Goal: Entertainment & Leisure: Browse casually

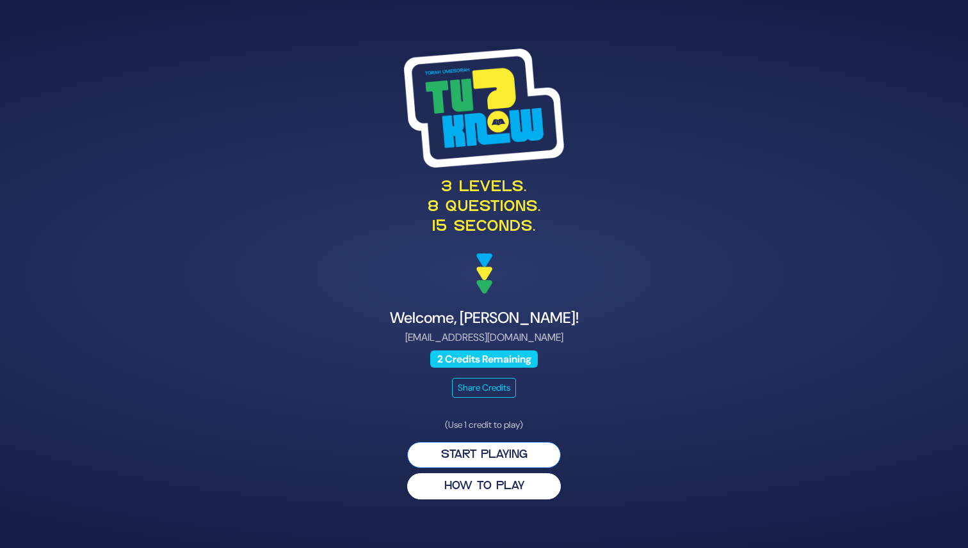
click at [507, 454] on button "Start Playing" at bounding box center [484, 455] width 154 height 26
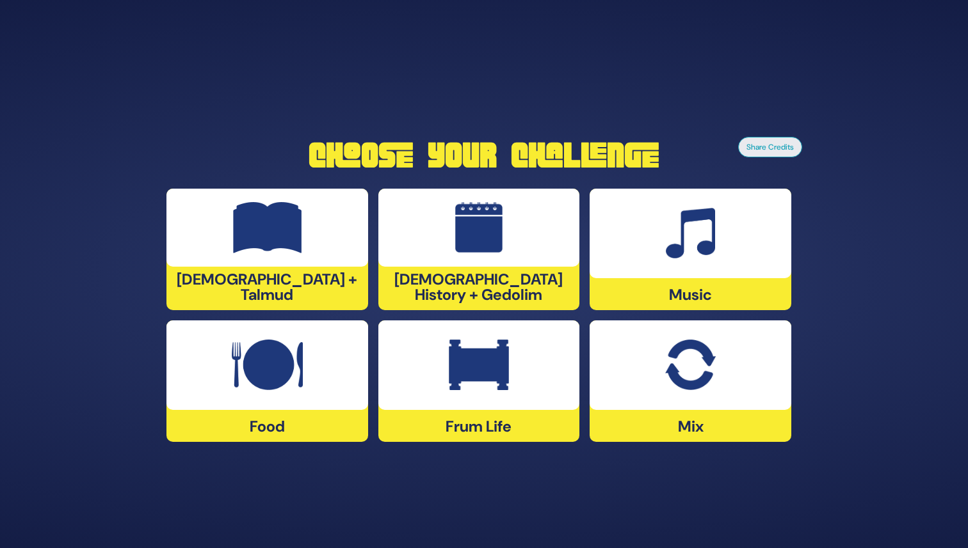
click at [673, 410] on div "Mix" at bounding box center [690, 382] width 202 height 122
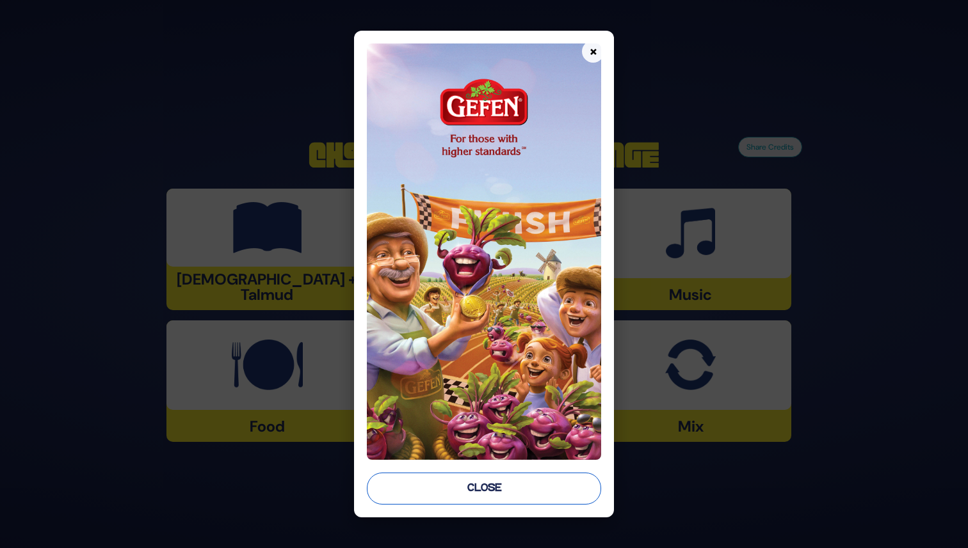
click at [500, 482] on button "Close" at bounding box center [484, 489] width 234 height 32
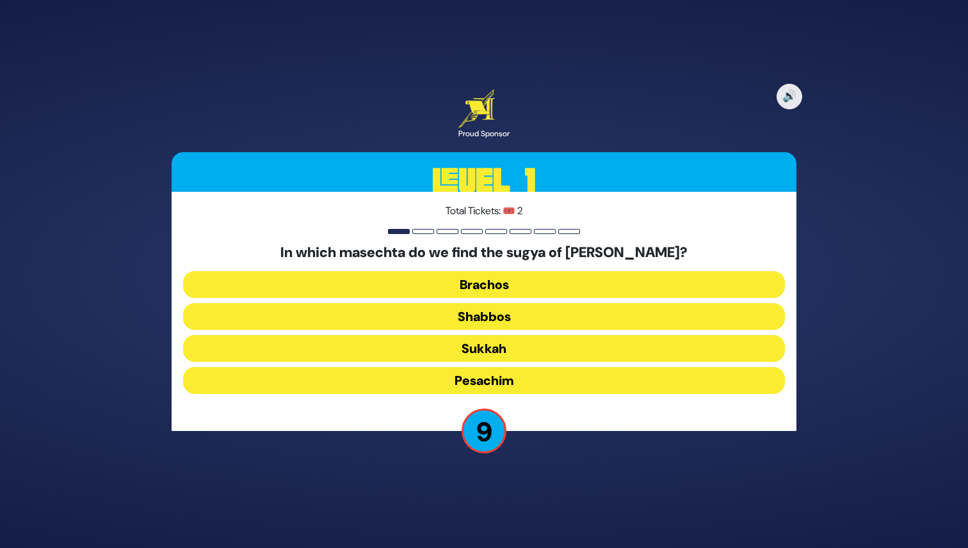
click at [703, 379] on button "Pesachim" at bounding box center [484, 380] width 602 height 27
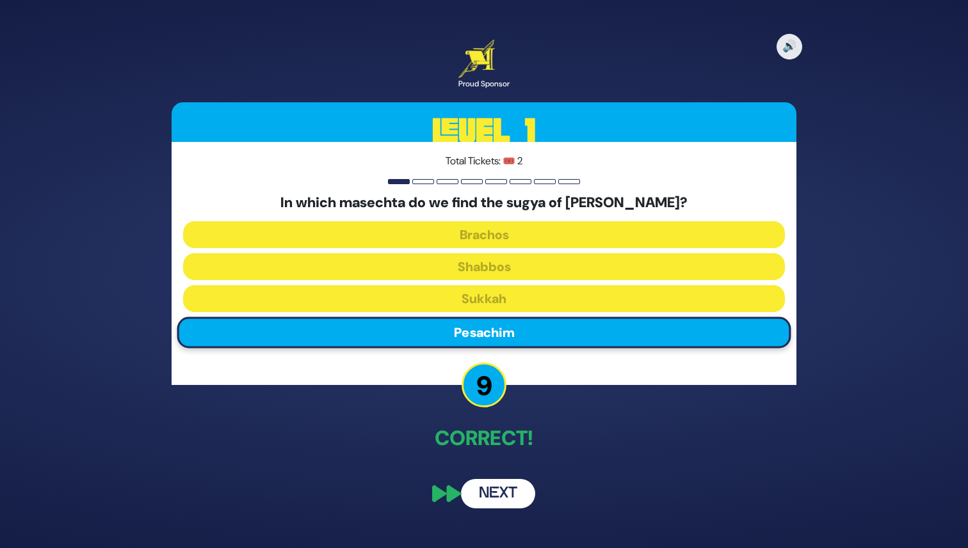
click at [511, 487] on button "Next" at bounding box center [498, 493] width 74 height 29
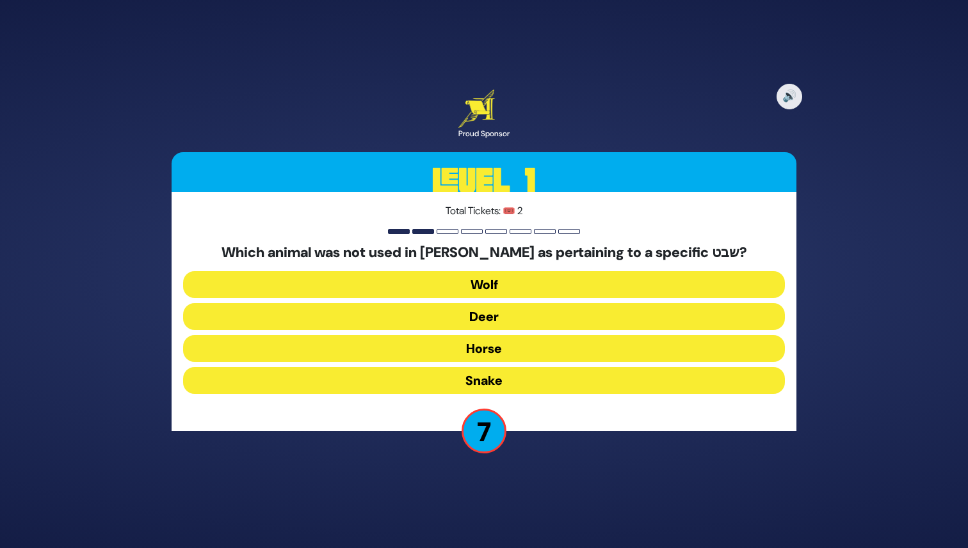
click at [660, 350] on button "Horse" at bounding box center [484, 348] width 602 height 27
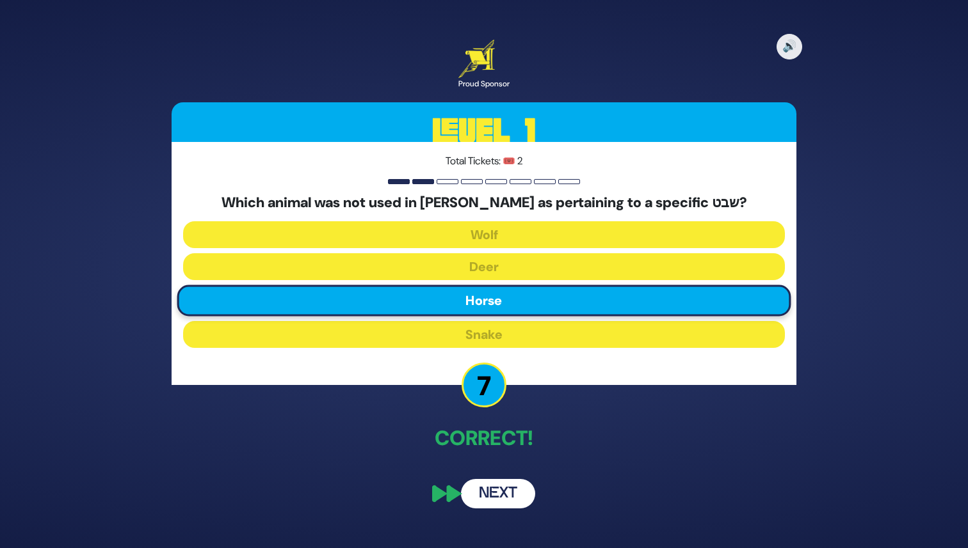
click at [476, 494] on button "Next" at bounding box center [498, 493] width 74 height 29
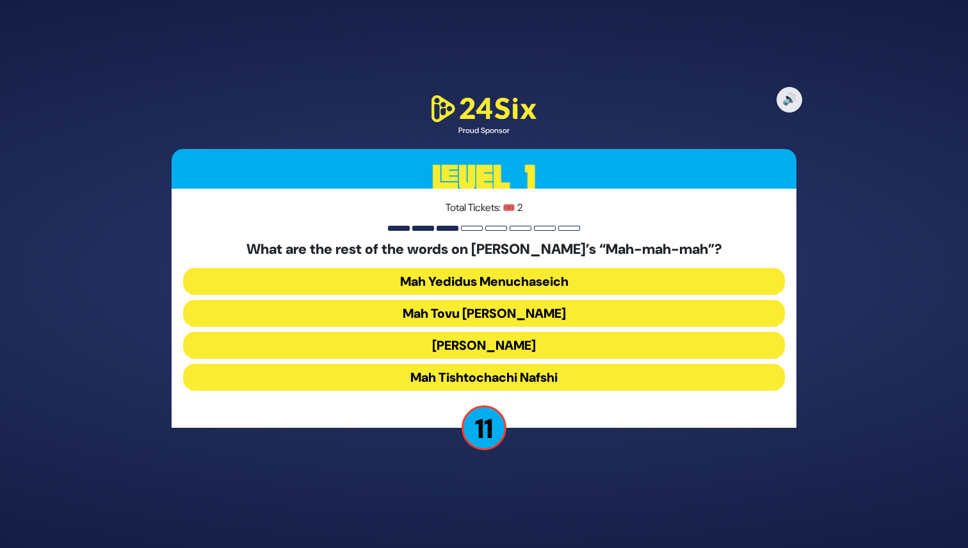
click at [635, 315] on button "Mah Tovu [PERSON_NAME]" at bounding box center [484, 313] width 602 height 27
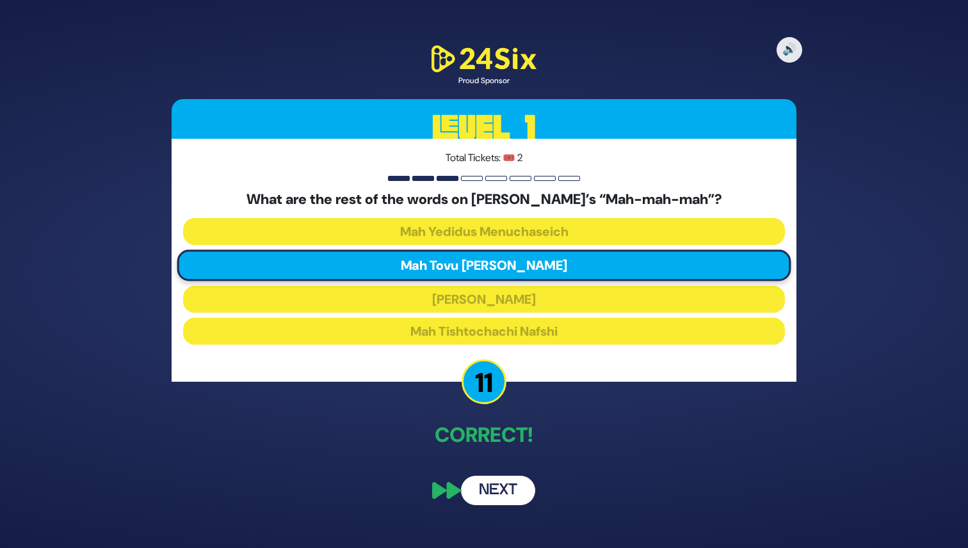
click at [506, 484] on button "Next" at bounding box center [498, 490] width 74 height 29
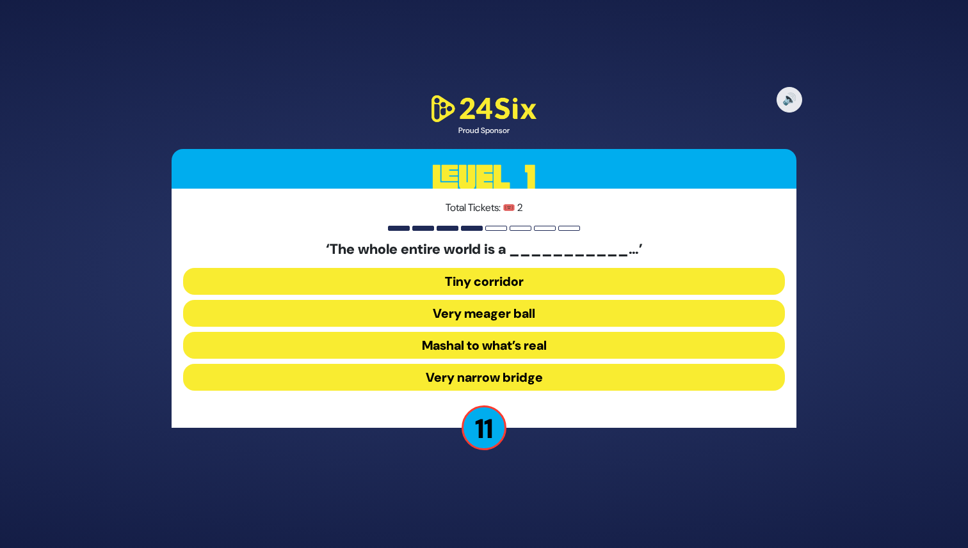
click at [694, 378] on button "Very narrow bridge" at bounding box center [484, 377] width 602 height 27
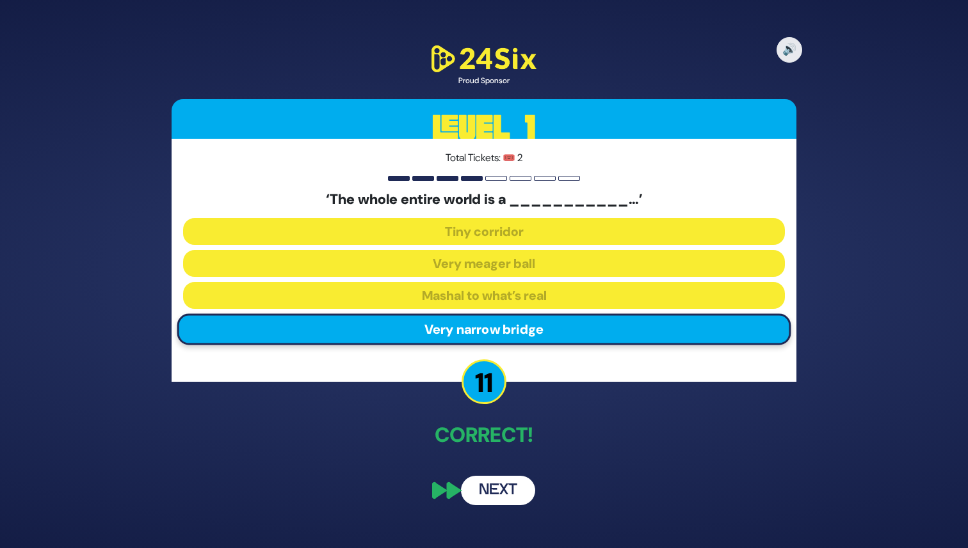
click at [491, 491] on button "Next" at bounding box center [498, 490] width 74 height 29
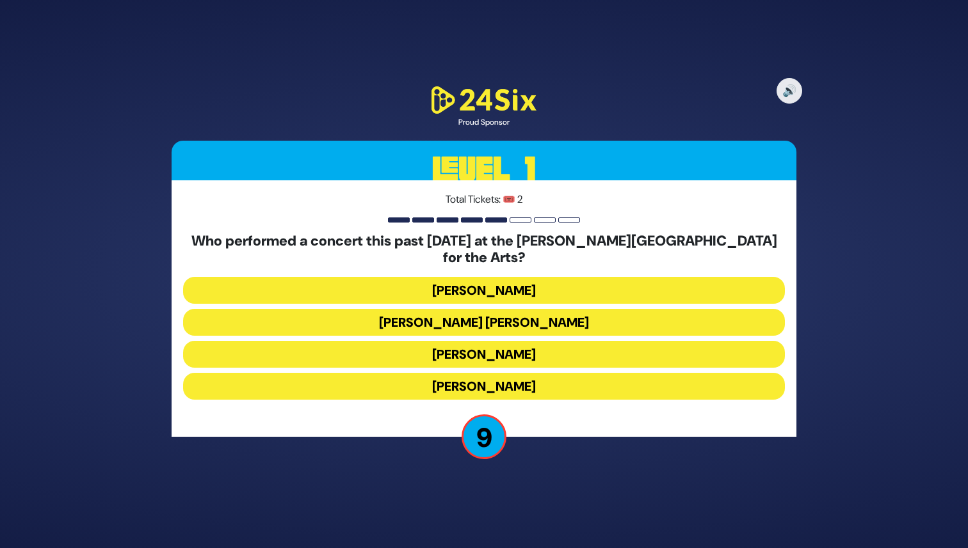
click at [673, 373] on button "[PERSON_NAME]" at bounding box center [484, 386] width 602 height 27
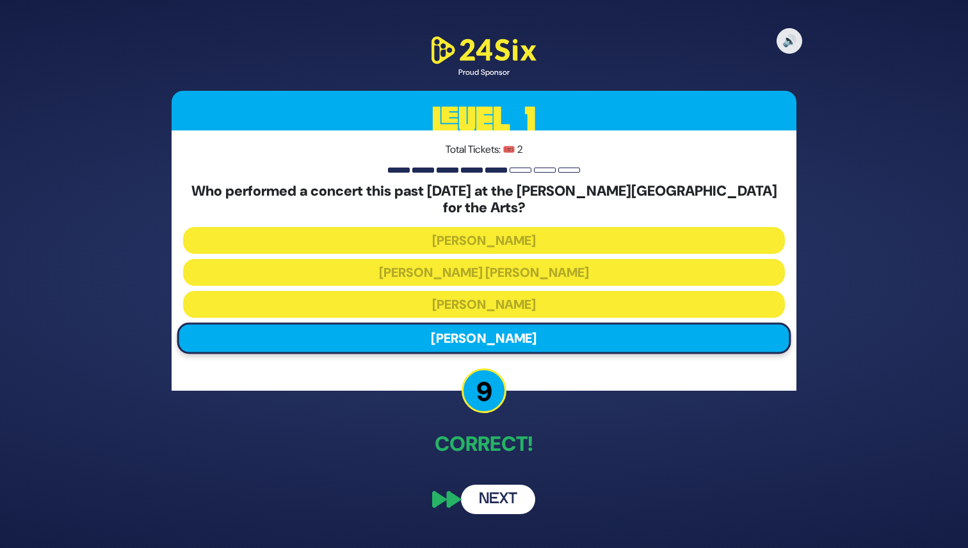
click at [479, 487] on button "Next" at bounding box center [498, 499] width 74 height 29
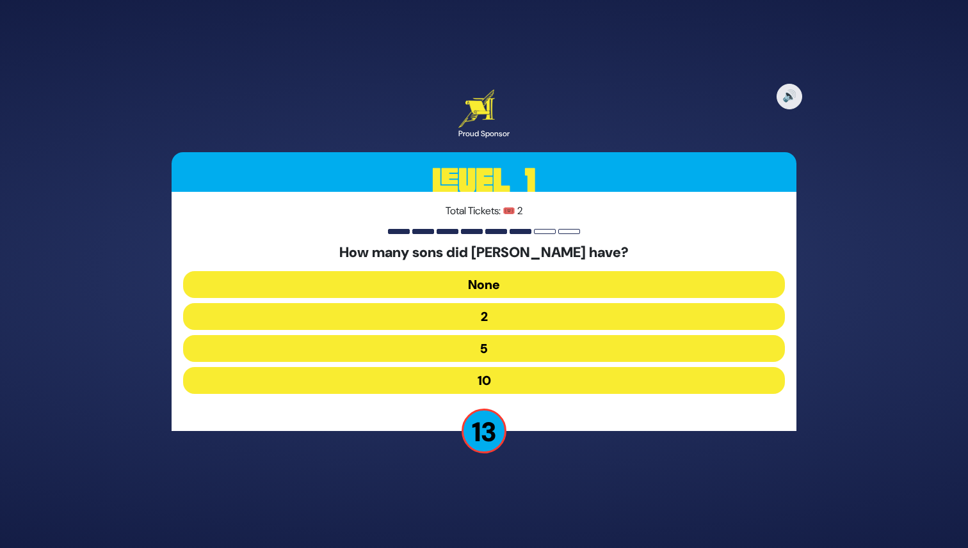
click at [667, 375] on button "10" at bounding box center [484, 380] width 602 height 27
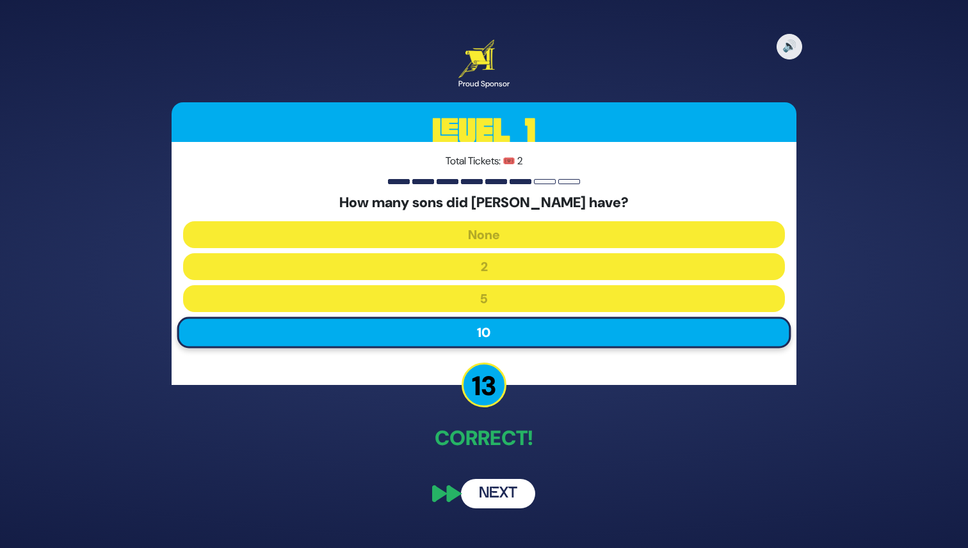
click at [504, 483] on button "Next" at bounding box center [498, 493] width 74 height 29
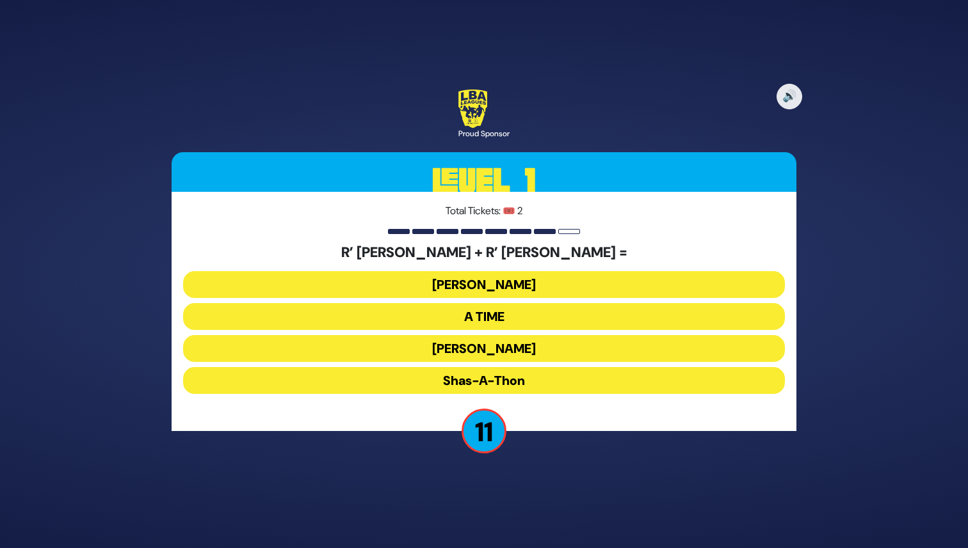
click at [493, 348] on button "[PERSON_NAME]" at bounding box center [484, 348] width 602 height 27
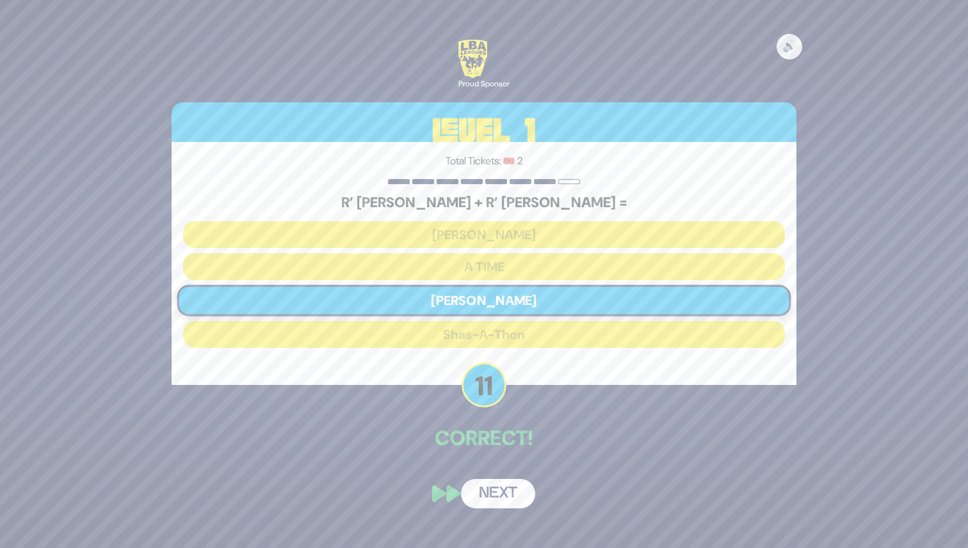
click at [564, 404] on div "🔊 Proud Sponsor Level 1 Total Tickets: 🎟️ 2 R’ [PERSON_NAME] + R’ [PERSON_NAME]…" at bounding box center [483, 274] width 655 height 500
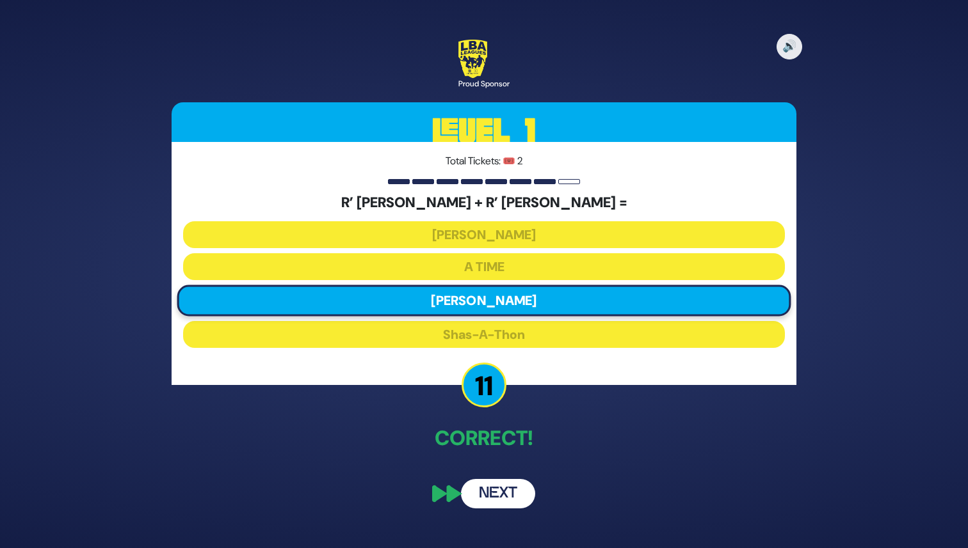
click at [477, 493] on button "Next" at bounding box center [498, 493] width 74 height 29
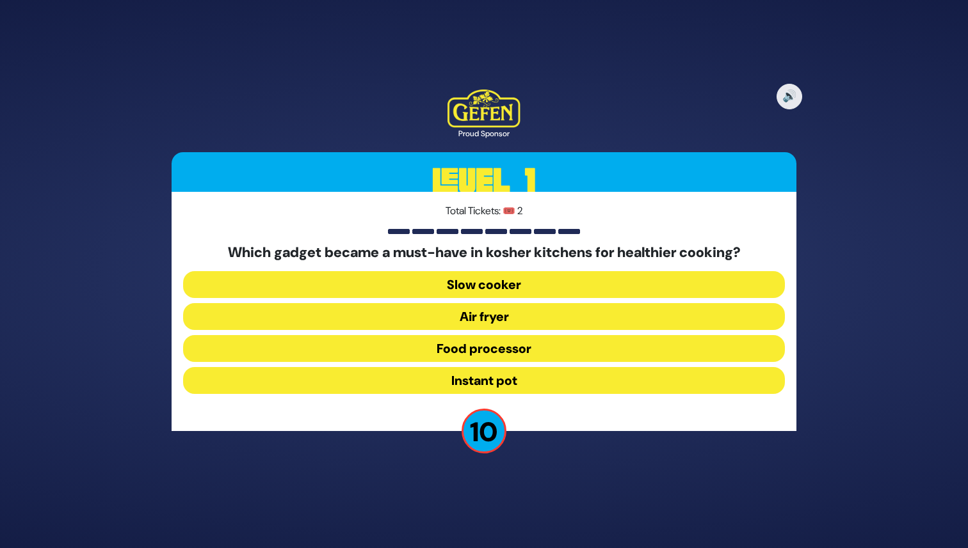
click at [582, 320] on button "Air fryer" at bounding box center [484, 316] width 602 height 27
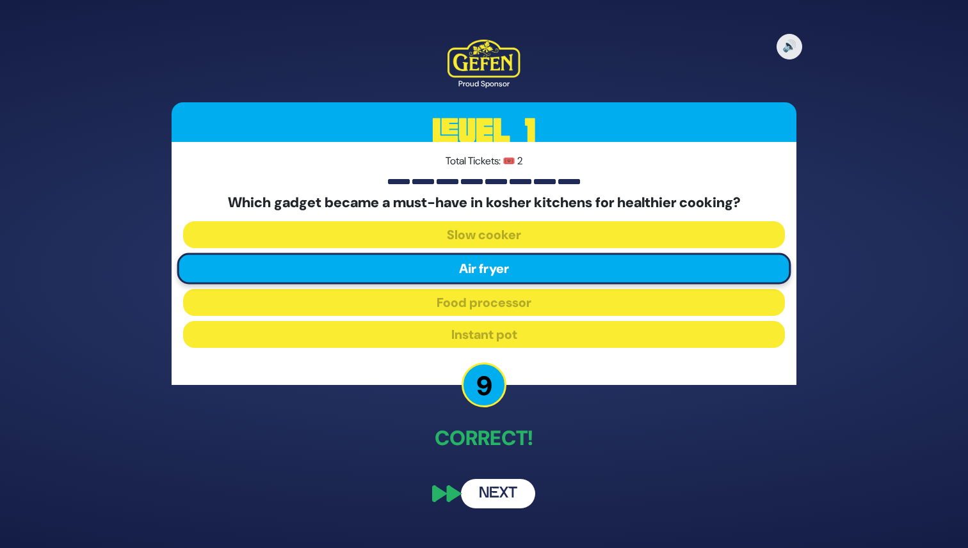
click at [490, 493] on button "Next" at bounding box center [498, 493] width 74 height 29
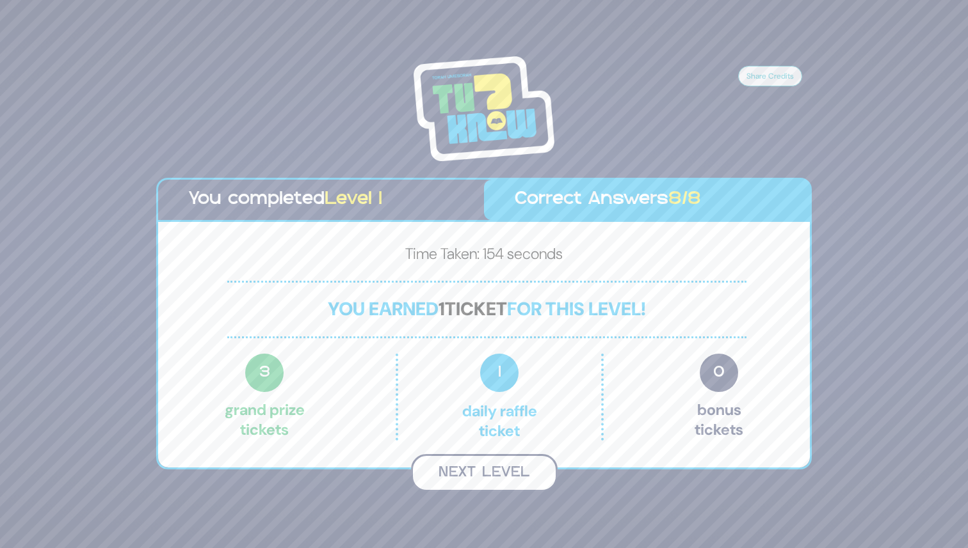
click at [474, 470] on button "Next Level" at bounding box center [484, 473] width 147 height 38
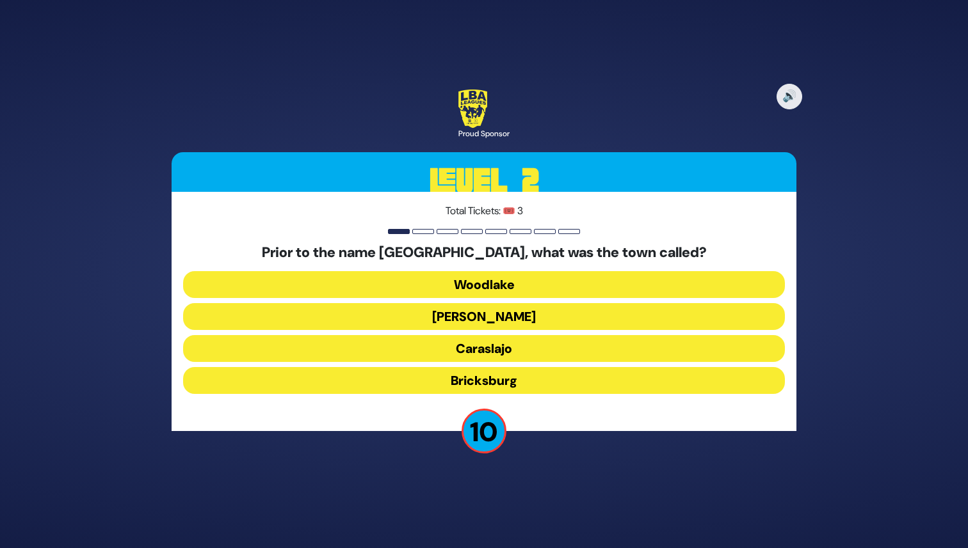
click at [492, 290] on button "Woodlake" at bounding box center [484, 284] width 602 height 27
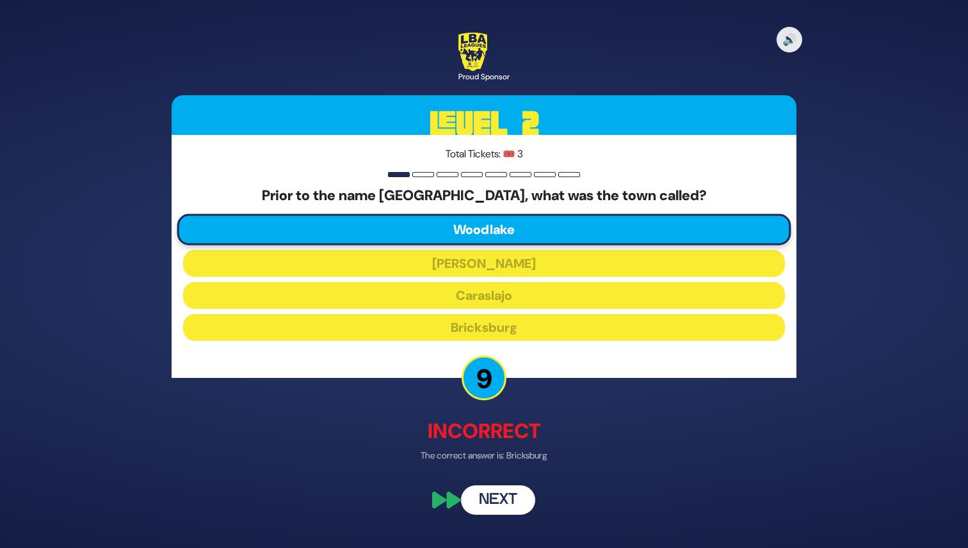
click at [486, 496] on button "Next" at bounding box center [498, 500] width 74 height 29
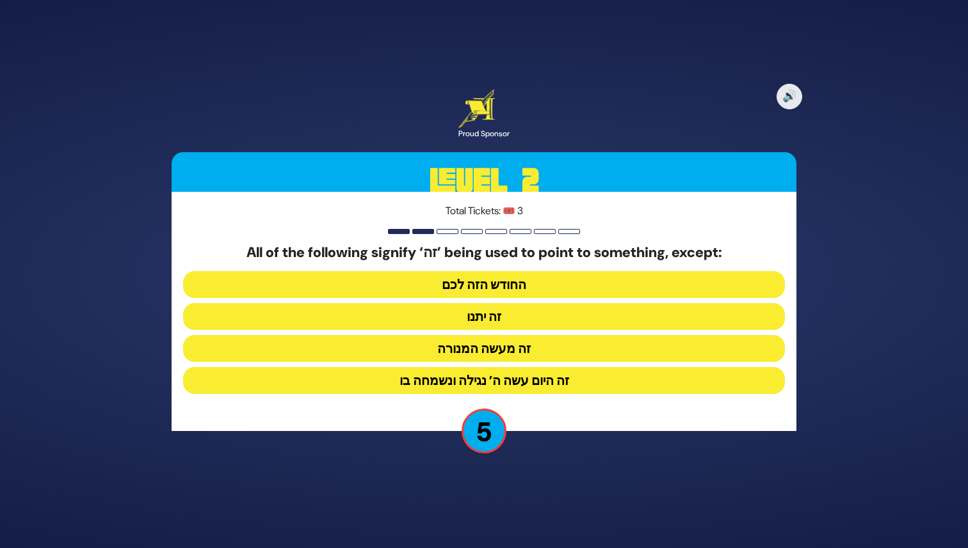
click at [624, 383] on button "זה היום עשה ה’ נגילה ונשמחה בו" at bounding box center [484, 380] width 602 height 27
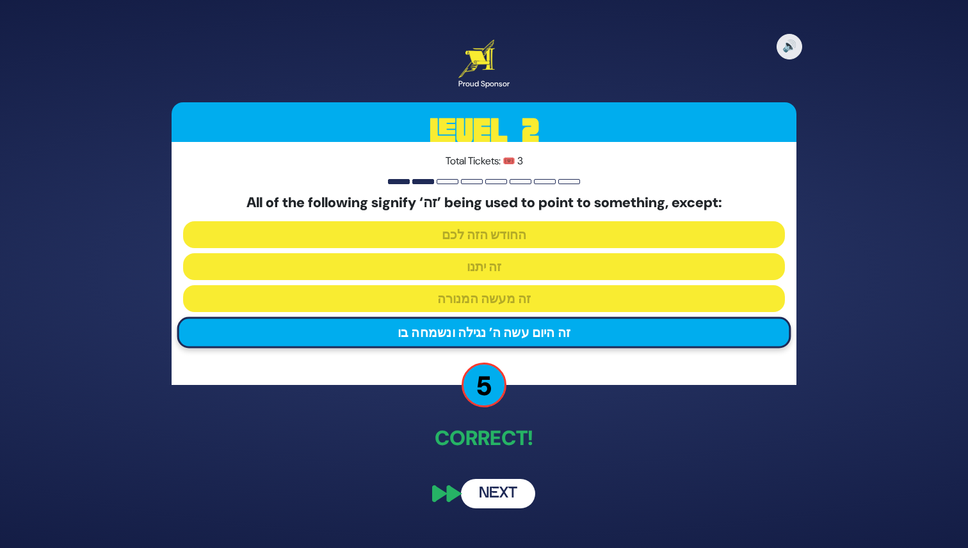
click at [506, 490] on button "Next" at bounding box center [498, 493] width 74 height 29
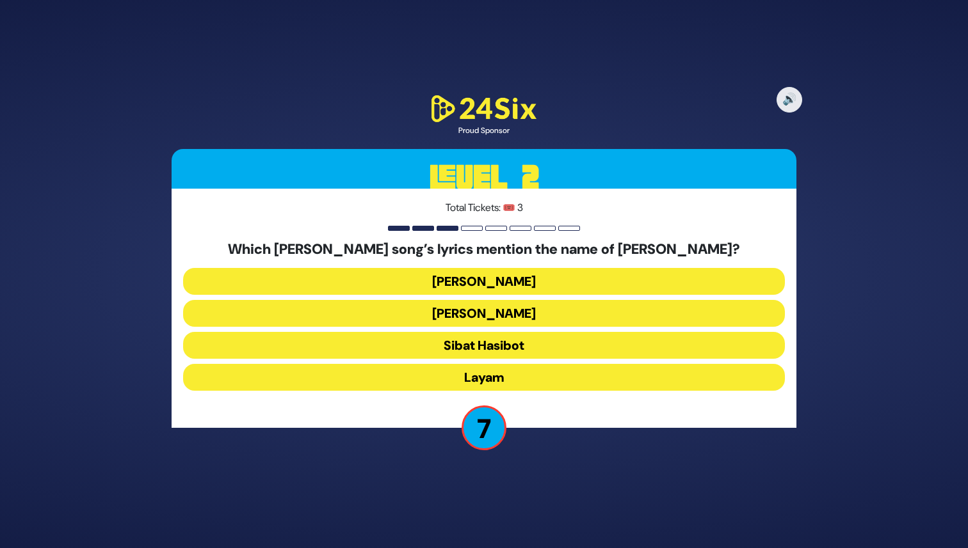
click at [476, 277] on button "[PERSON_NAME]" at bounding box center [484, 281] width 602 height 27
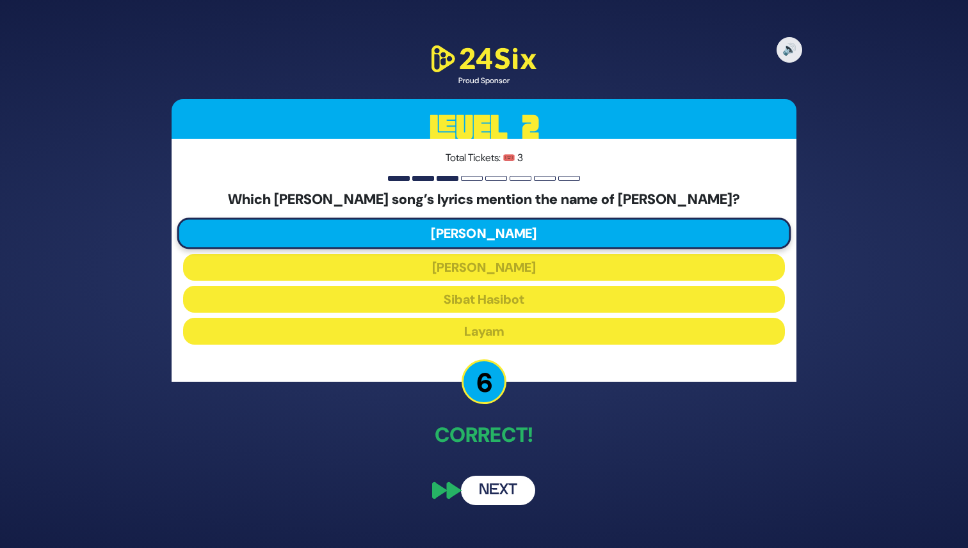
click at [499, 484] on button "Next" at bounding box center [498, 490] width 74 height 29
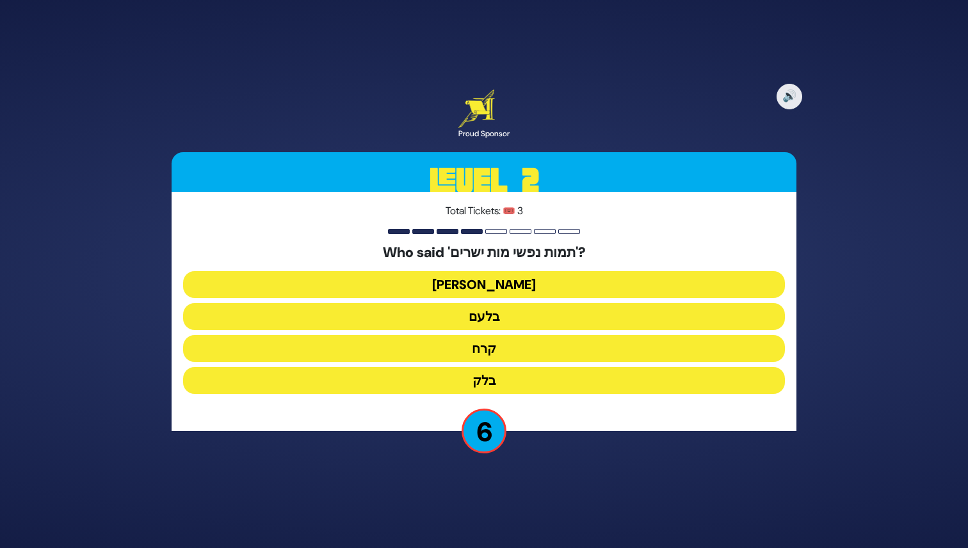
click at [582, 319] on button "בלעם" at bounding box center [484, 316] width 602 height 27
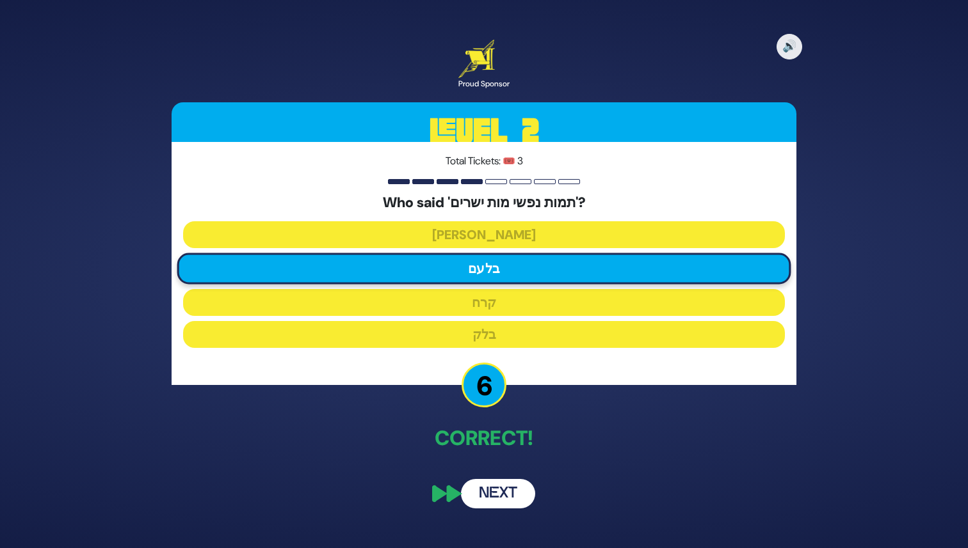
click at [483, 501] on button "Next" at bounding box center [498, 493] width 74 height 29
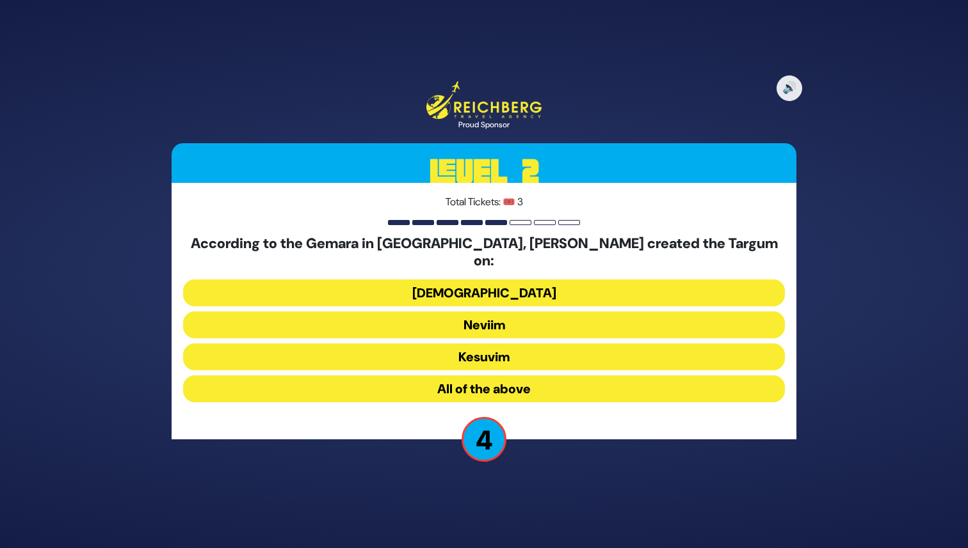
click at [562, 313] on button "Neviim" at bounding box center [484, 325] width 602 height 27
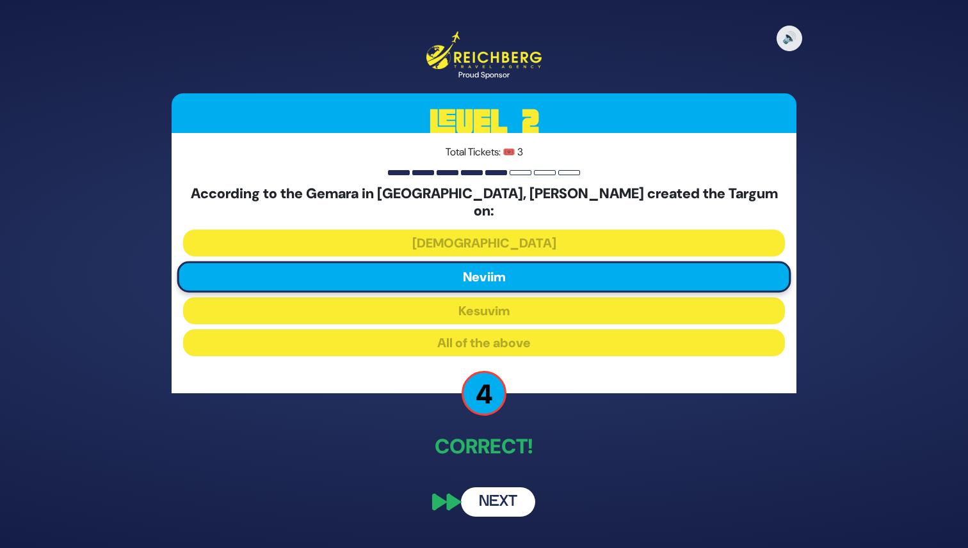
click at [506, 488] on button "Next" at bounding box center [498, 502] width 74 height 29
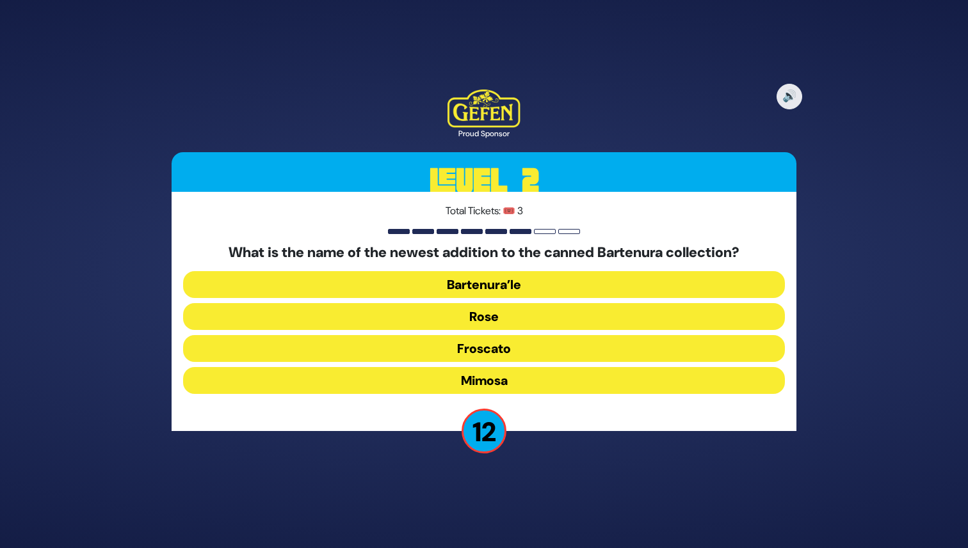
click at [648, 379] on button "Mimosa" at bounding box center [484, 380] width 602 height 27
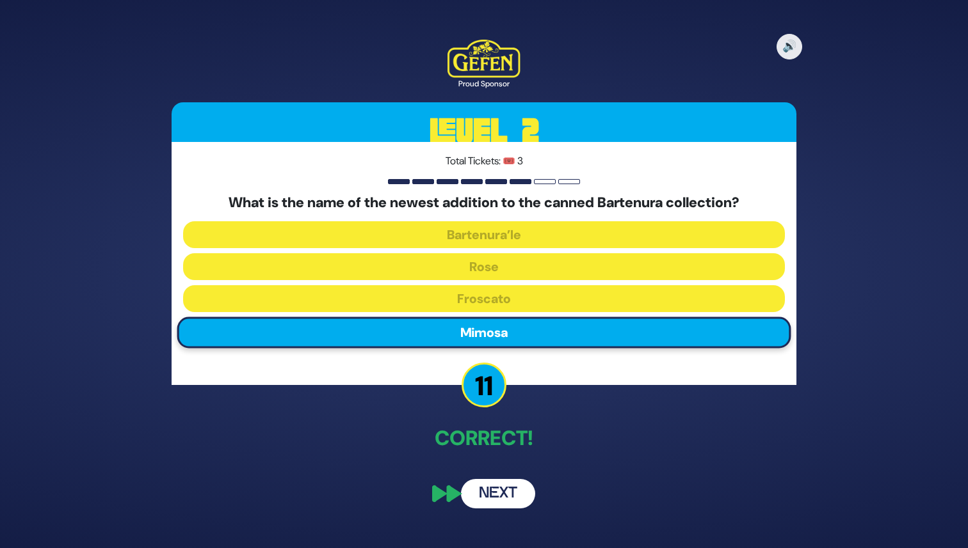
click at [495, 497] on button "Next" at bounding box center [498, 493] width 74 height 29
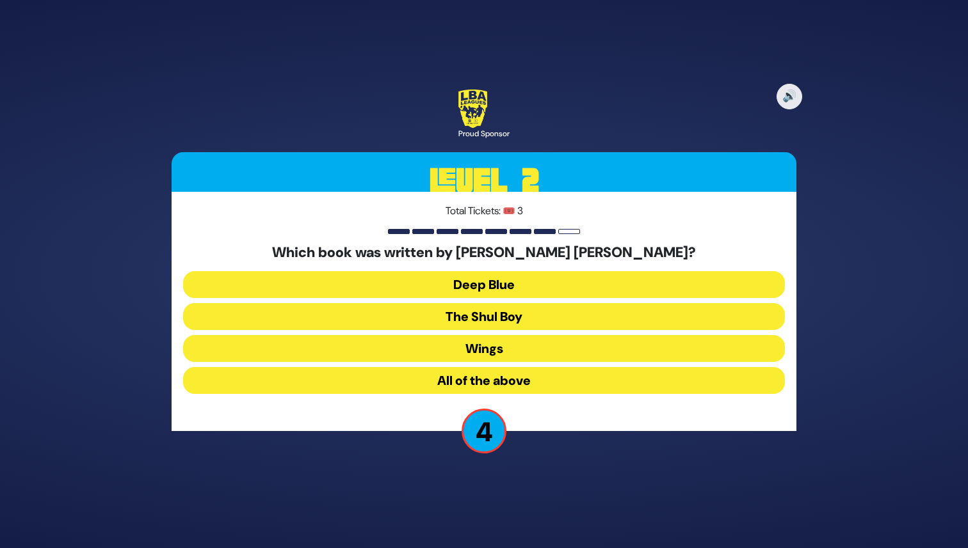
click at [589, 379] on button "All of the above" at bounding box center [484, 380] width 602 height 27
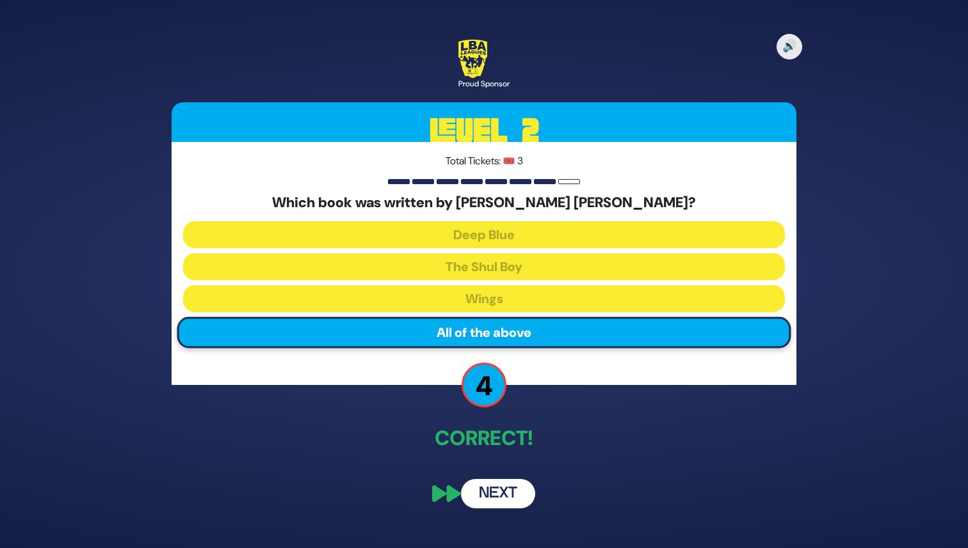
click at [502, 488] on button "Next" at bounding box center [498, 493] width 74 height 29
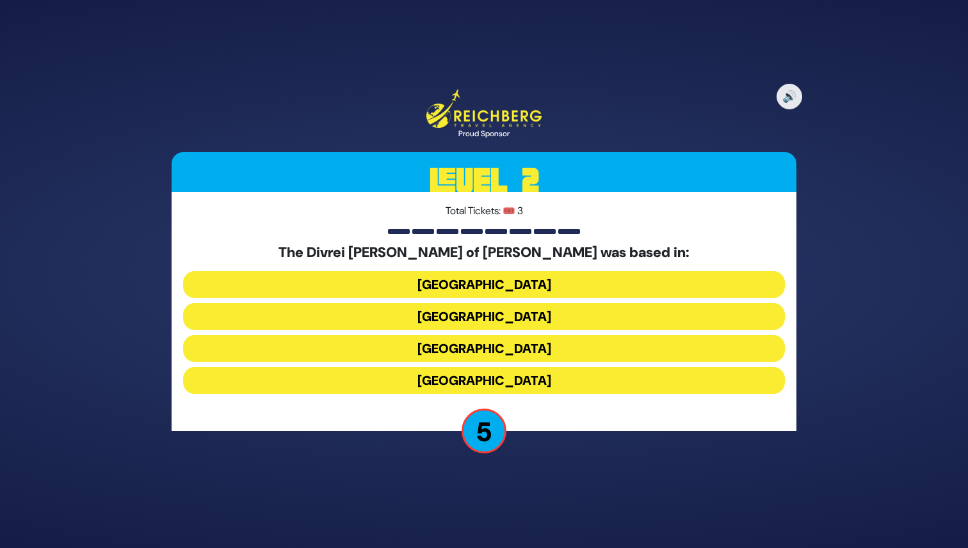
click at [524, 282] on button "[GEOGRAPHIC_DATA]" at bounding box center [484, 284] width 602 height 27
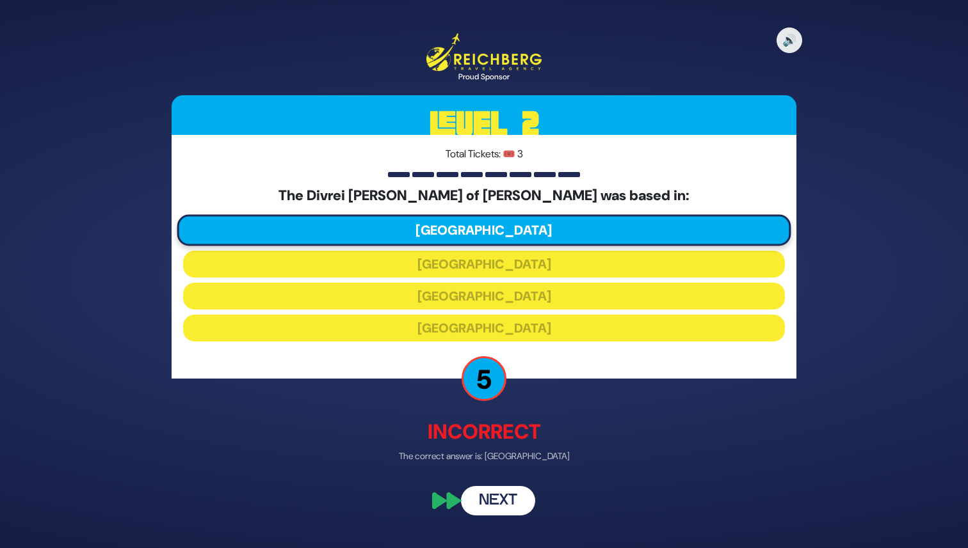
click at [485, 499] on button "Next" at bounding box center [498, 500] width 74 height 29
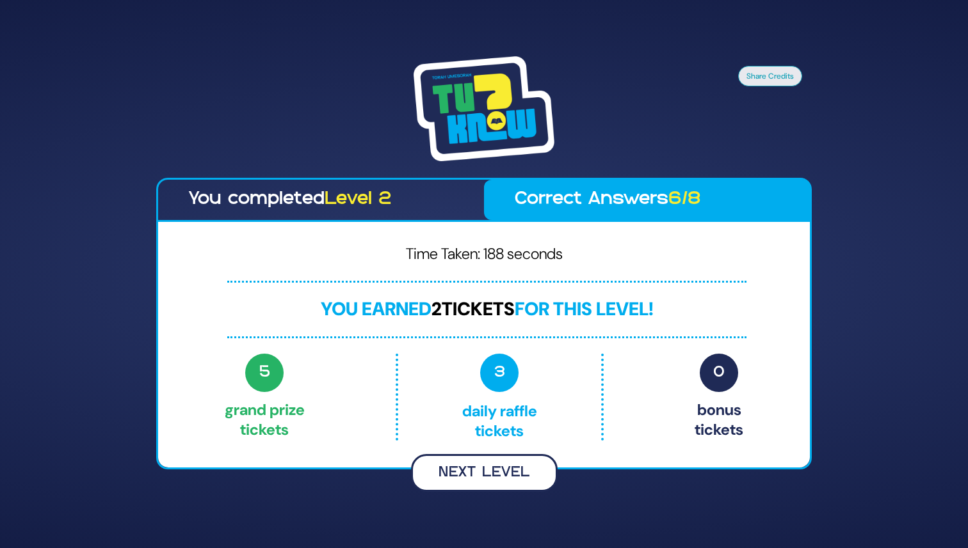
click at [506, 469] on button "Next Level" at bounding box center [484, 473] width 147 height 38
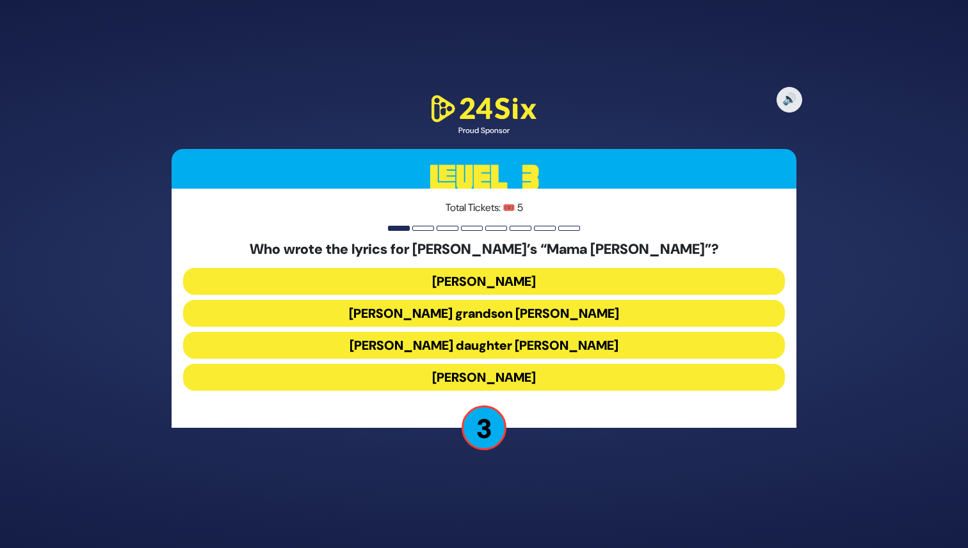
click at [550, 372] on button "[PERSON_NAME]" at bounding box center [484, 377] width 602 height 27
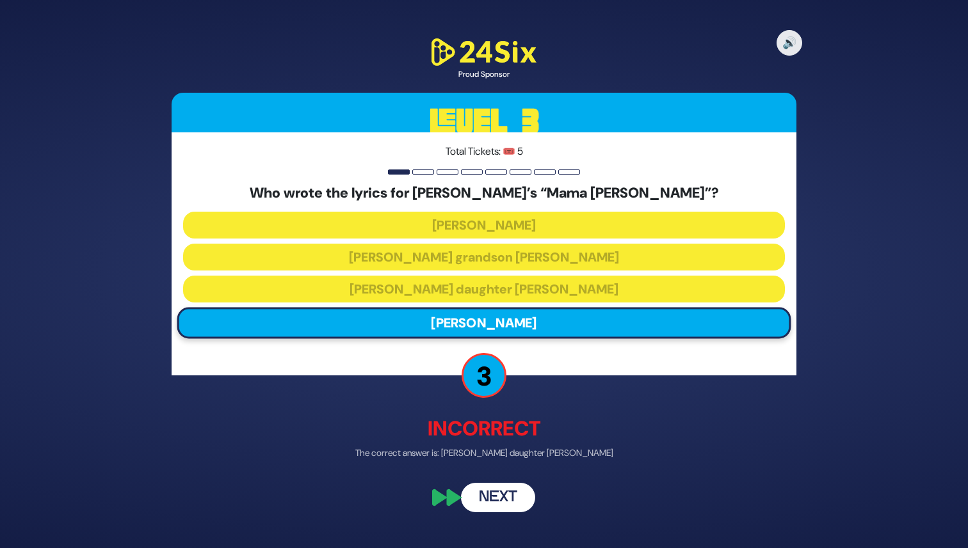
click at [498, 496] on button "Next" at bounding box center [498, 497] width 74 height 29
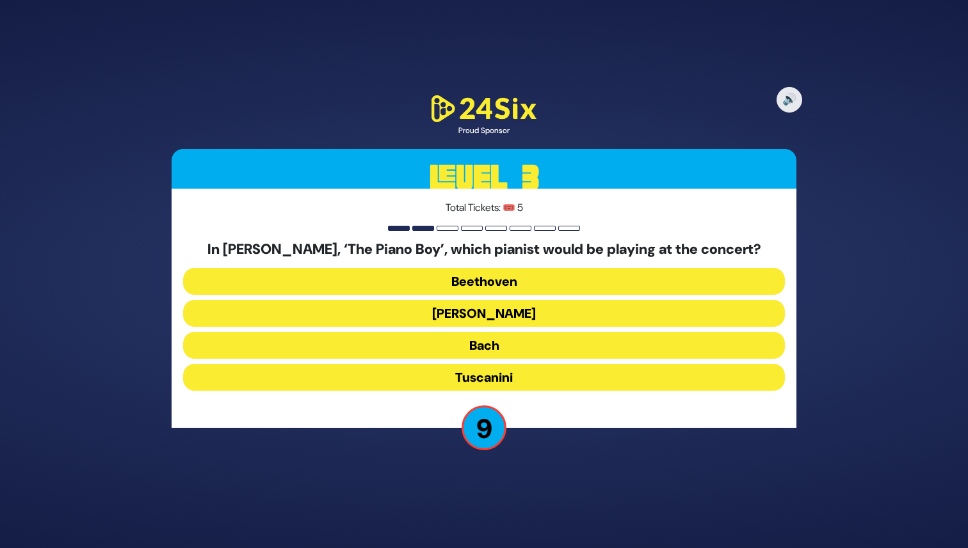
click at [568, 315] on button "[PERSON_NAME]" at bounding box center [484, 313] width 602 height 27
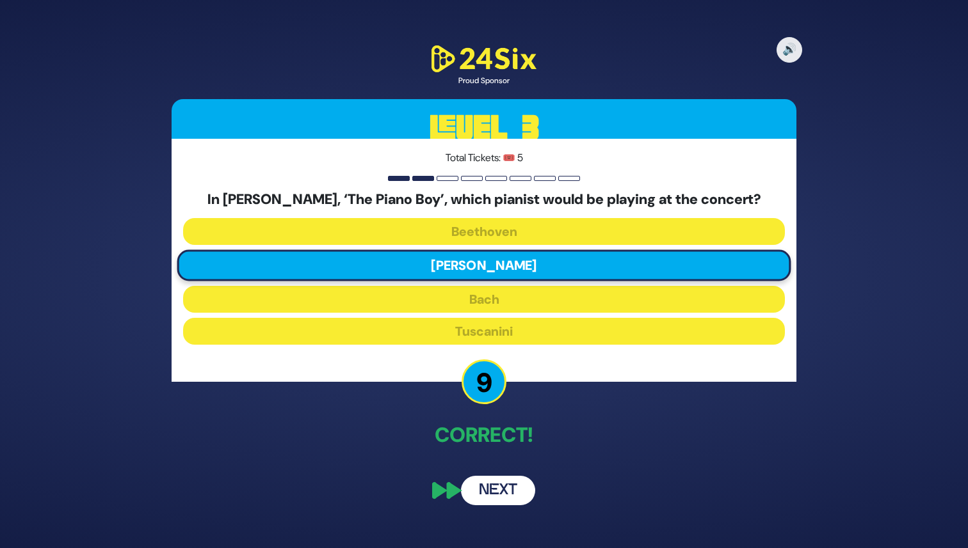
click at [491, 481] on button "Next" at bounding box center [498, 490] width 74 height 29
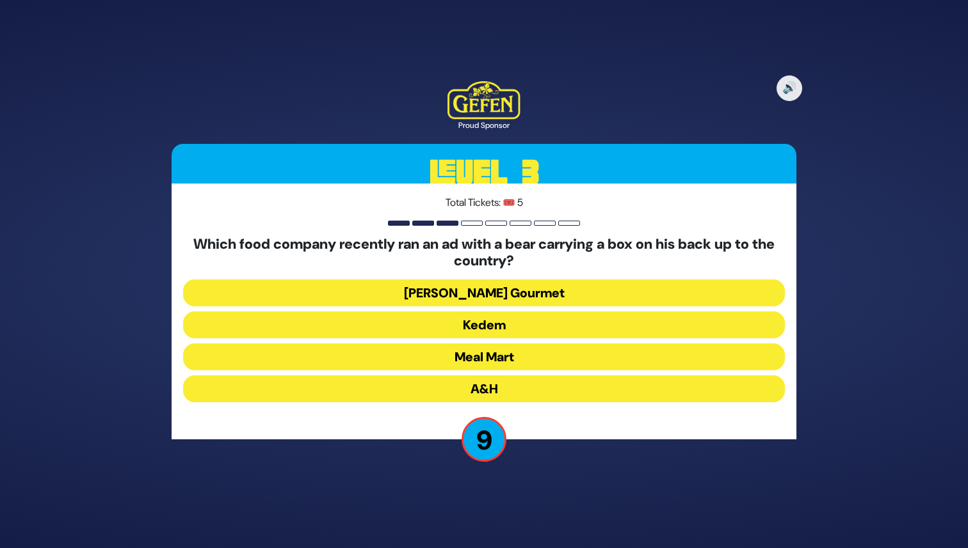
click at [563, 294] on button "[PERSON_NAME] Gourmet" at bounding box center [484, 293] width 602 height 27
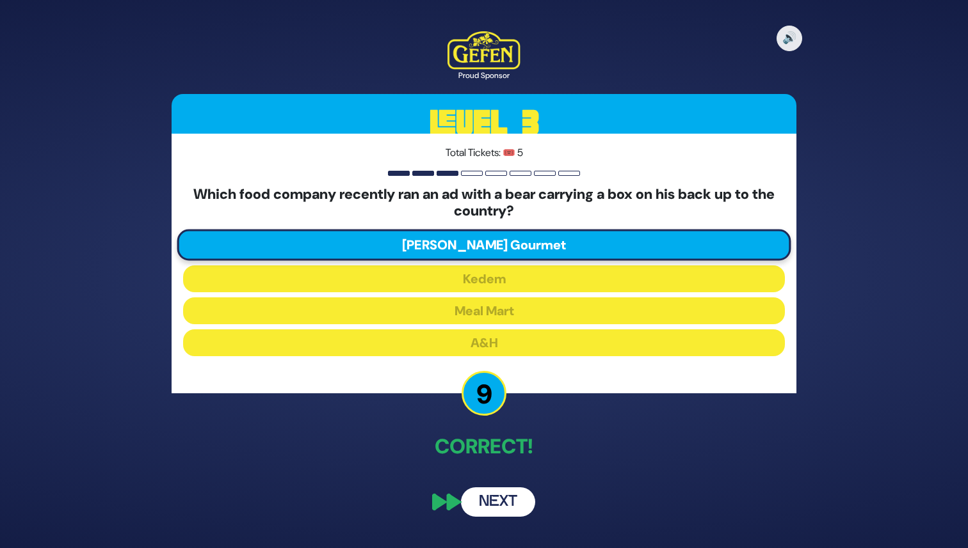
click at [488, 498] on button "Next" at bounding box center [498, 502] width 74 height 29
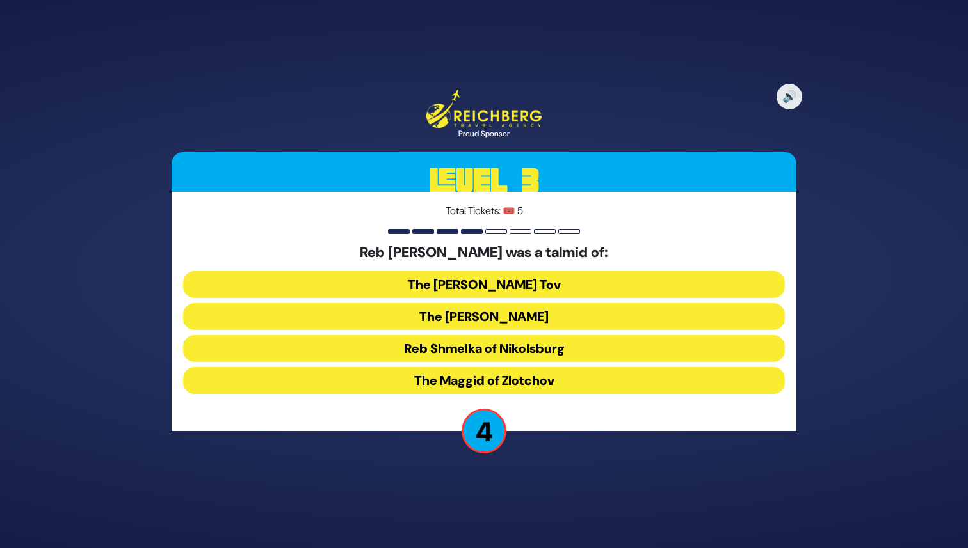
click at [622, 310] on button "The [PERSON_NAME]" at bounding box center [484, 316] width 602 height 27
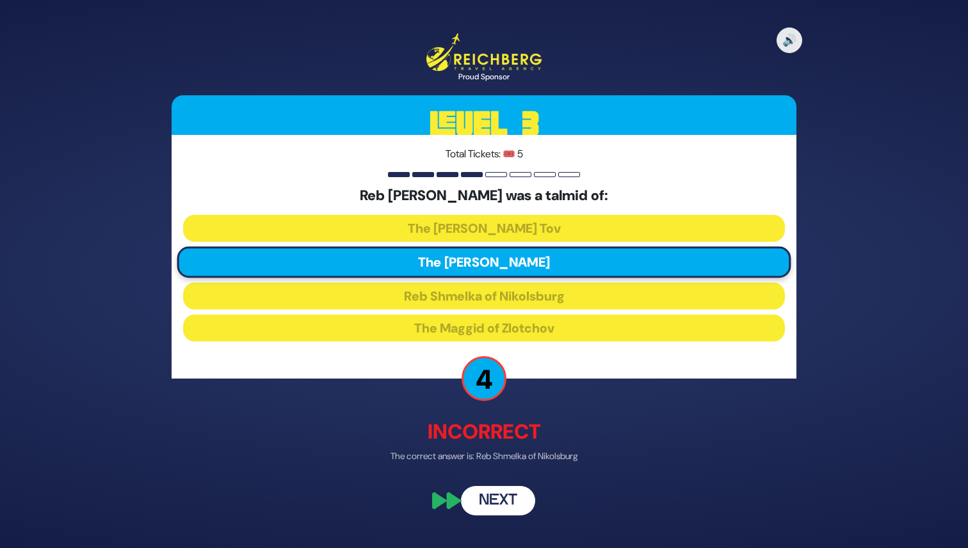
click at [499, 500] on button "Next" at bounding box center [498, 500] width 74 height 29
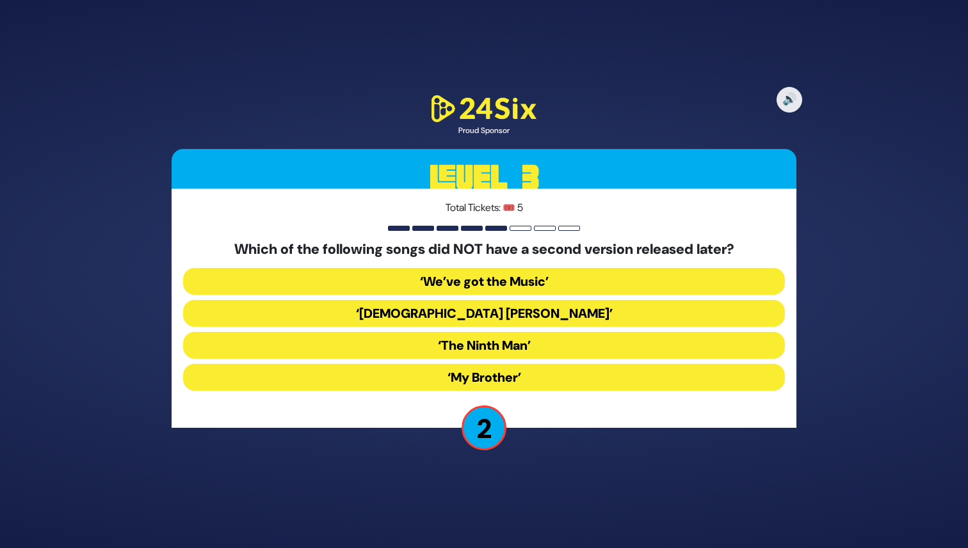
click at [561, 379] on button "‘My Brother’" at bounding box center [484, 377] width 602 height 27
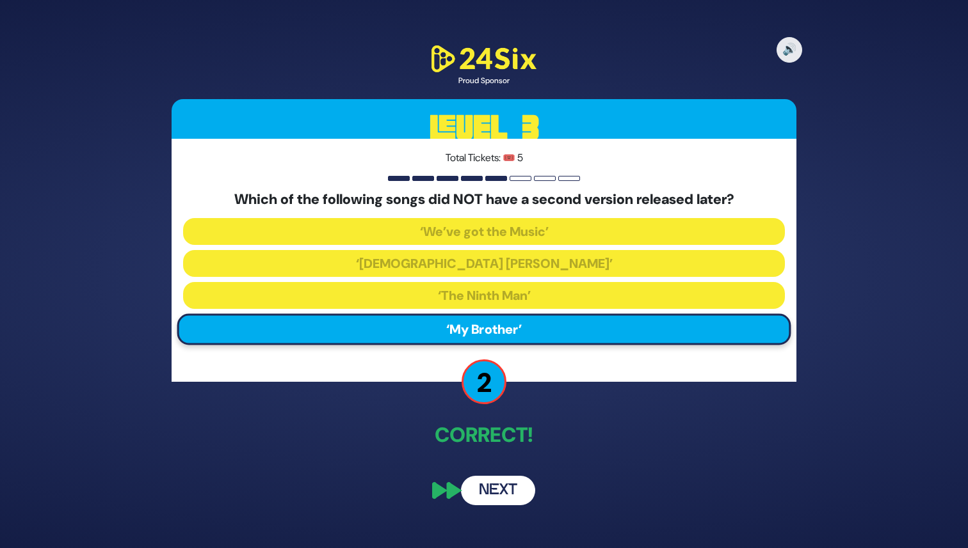
click at [490, 491] on button "Next" at bounding box center [498, 490] width 74 height 29
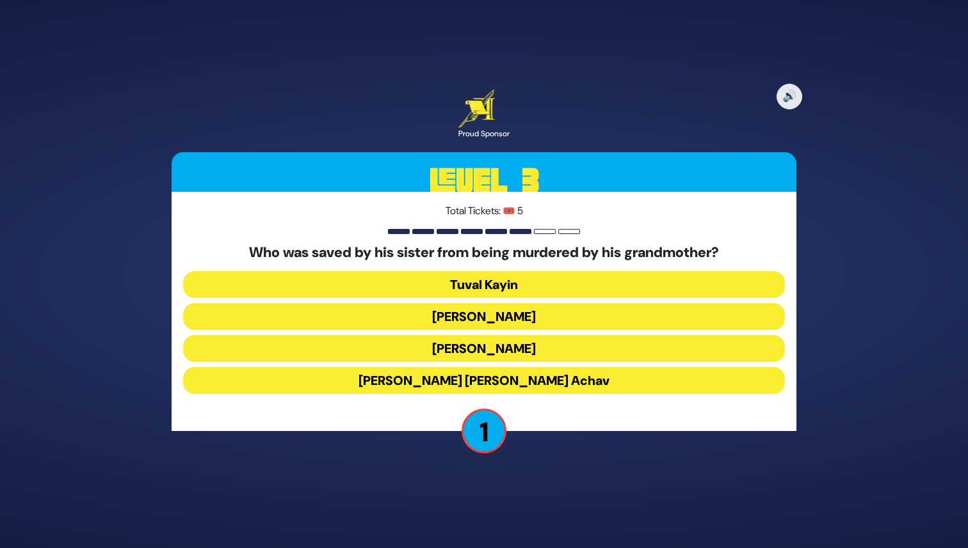
click at [598, 378] on button "[PERSON_NAME] [PERSON_NAME] Achav" at bounding box center [484, 380] width 602 height 27
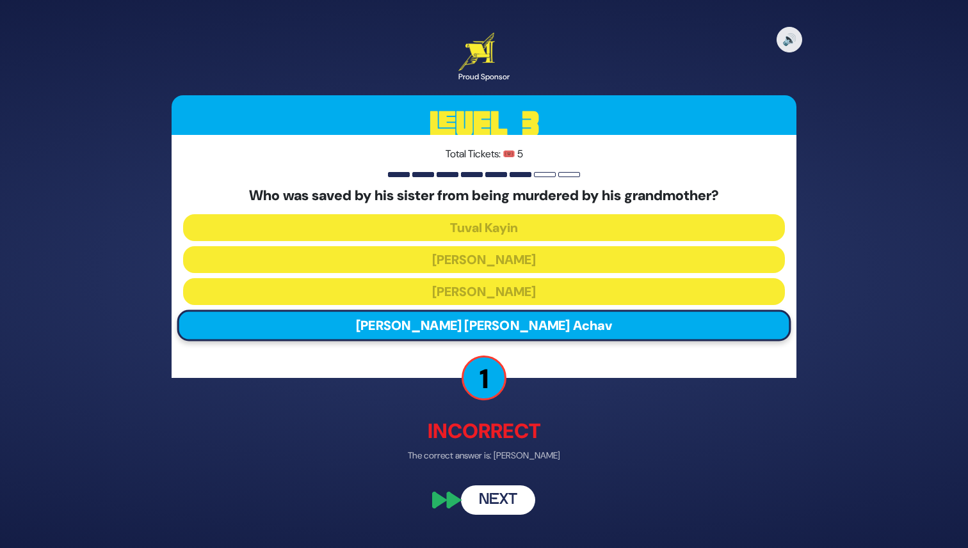
click at [482, 493] on button "Next" at bounding box center [498, 500] width 74 height 29
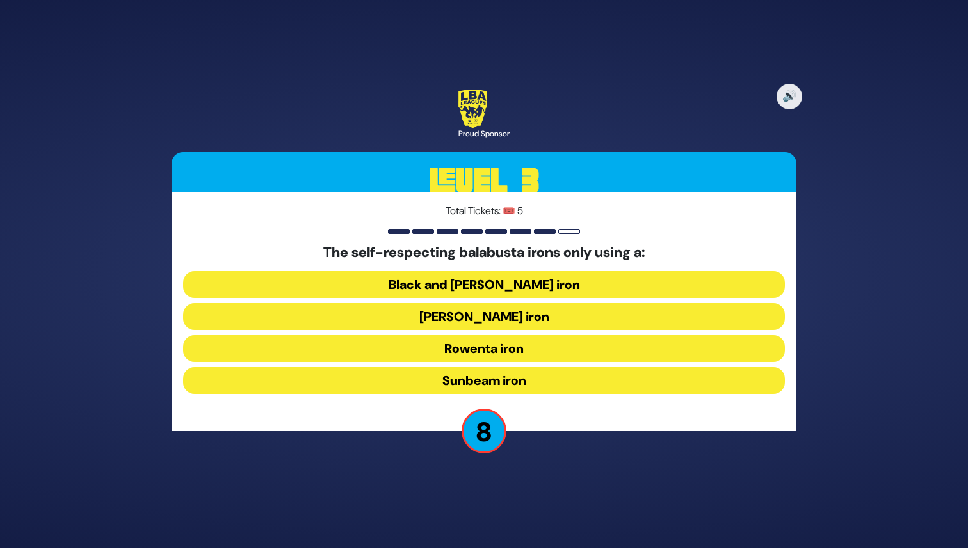
click at [547, 287] on button "Black and [PERSON_NAME] iron" at bounding box center [484, 284] width 602 height 27
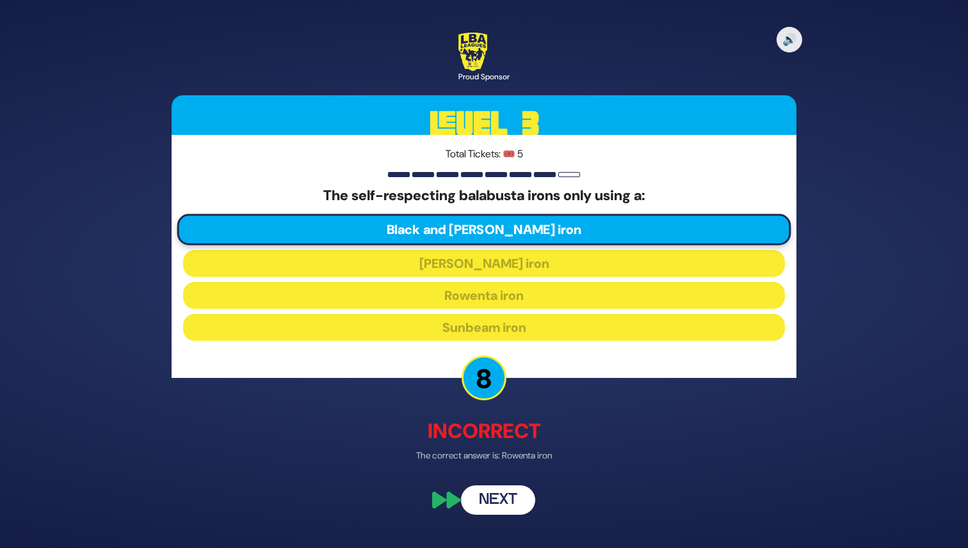
click at [488, 497] on button "Next" at bounding box center [498, 500] width 74 height 29
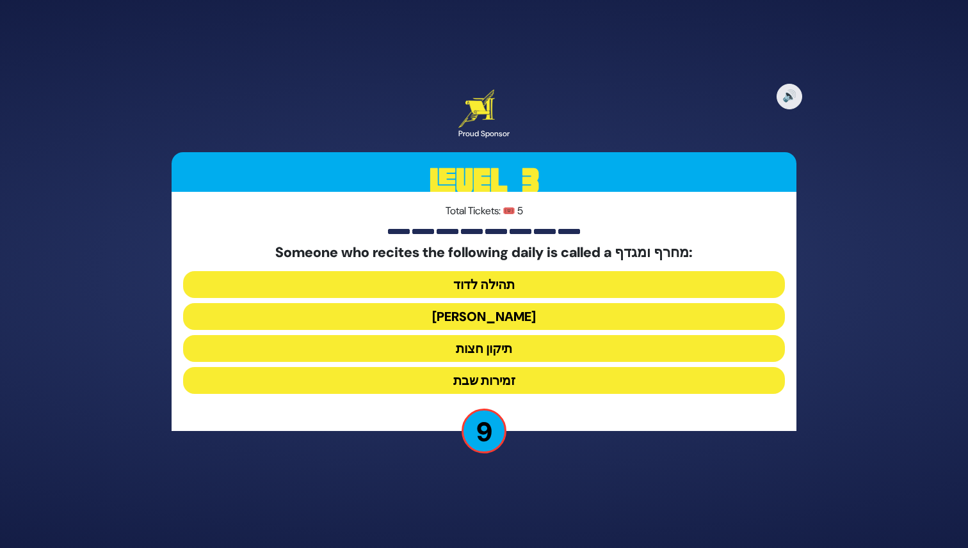
click at [591, 316] on button "[PERSON_NAME]" at bounding box center [484, 316] width 602 height 27
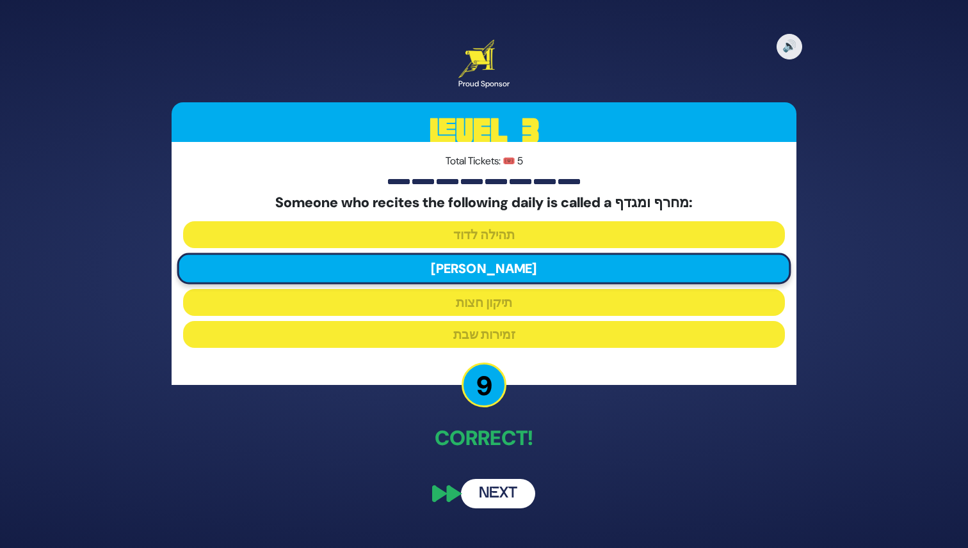
click at [473, 496] on button "Next" at bounding box center [498, 493] width 74 height 29
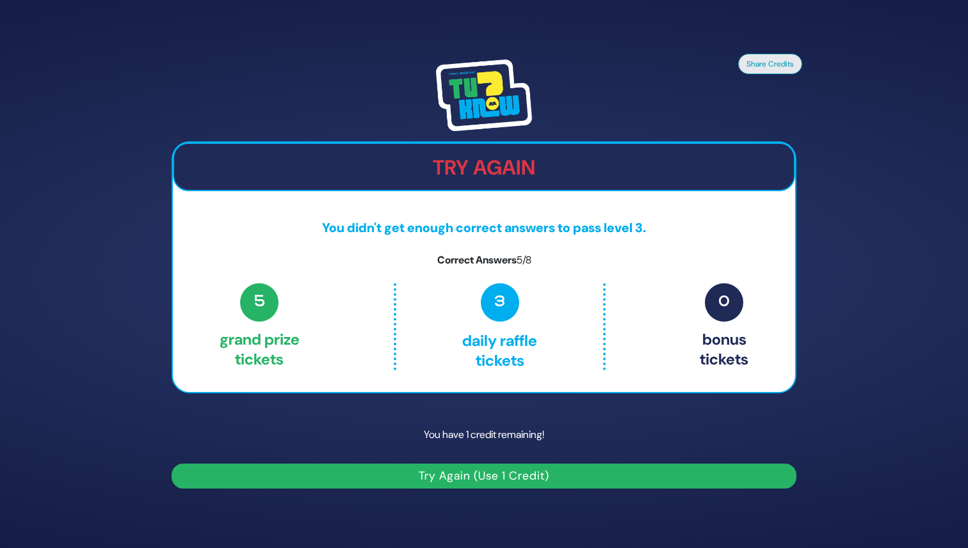
click at [447, 471] on button "Try Again (Use 1 Credit)" at bounding box center [484, 476] width 625 height 25
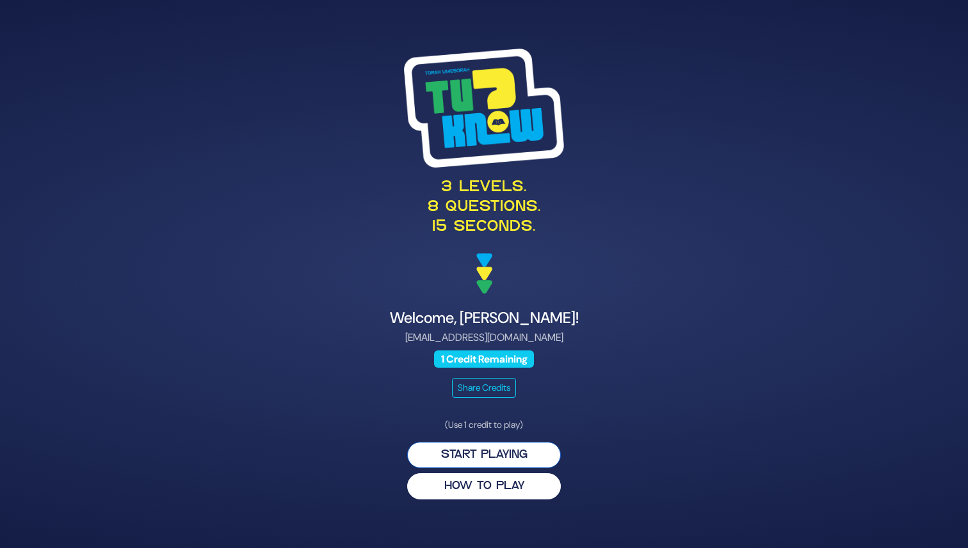
click at [535, 454] on button "Start Playing" at bounding box center [484, 455] width 154 height 26
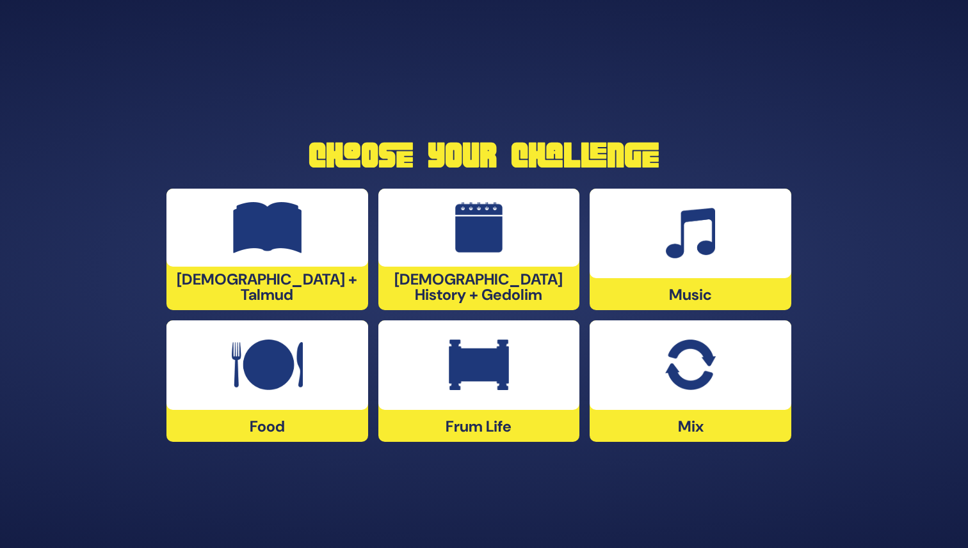
click at [671, 370] on img at bounding box center [690, 365] width 50 height 51
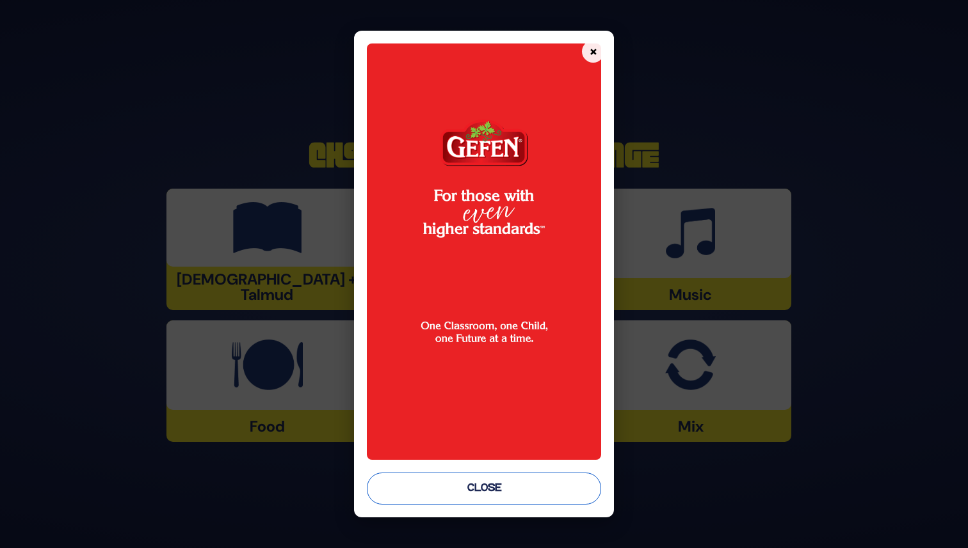
click at [496, 486] on button "Close" at bounding box center [484, 489] width 234 height 32
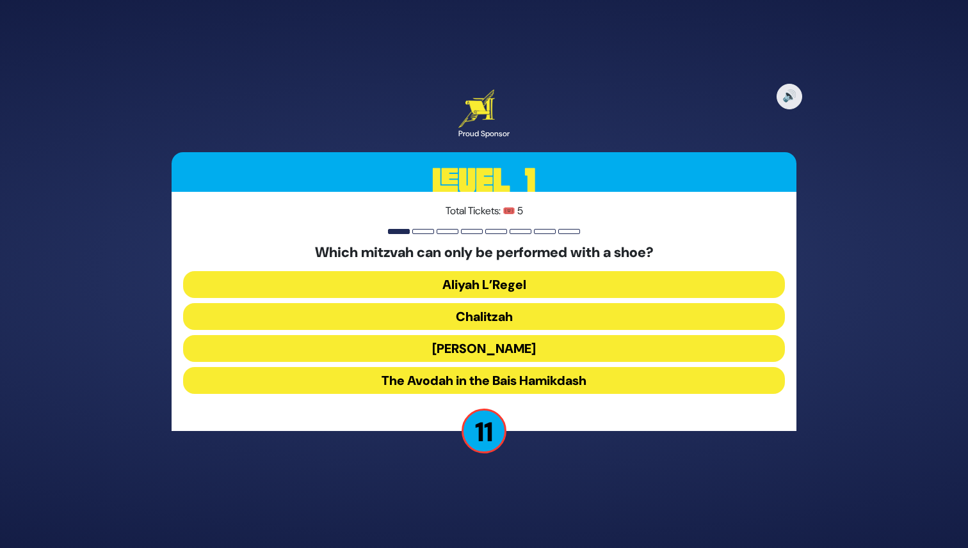
click at [607, 319] on button "Chalitzah" at bounding box center [484, 316] width 602 height 27
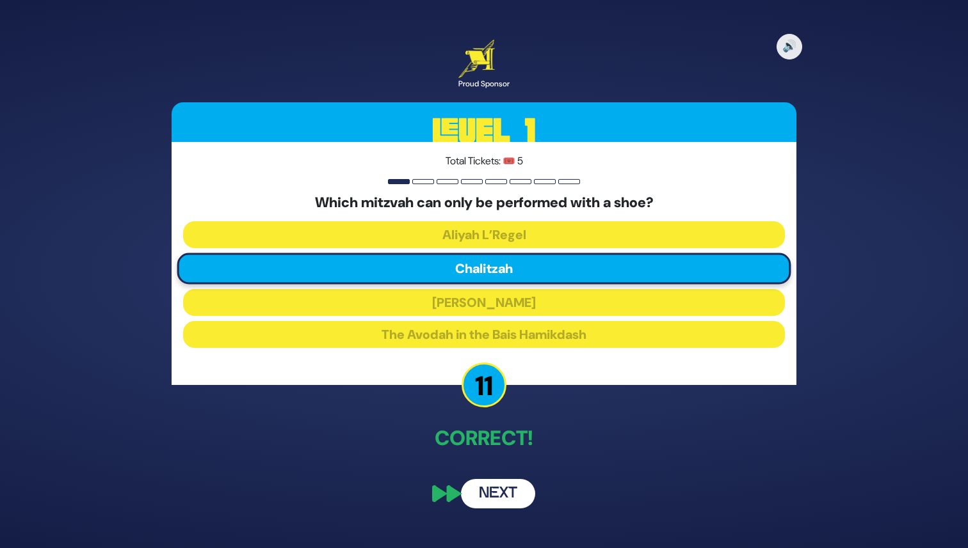
click at [490, 491] on button "Next" at bounding box center [498, 493] width 74 height 29
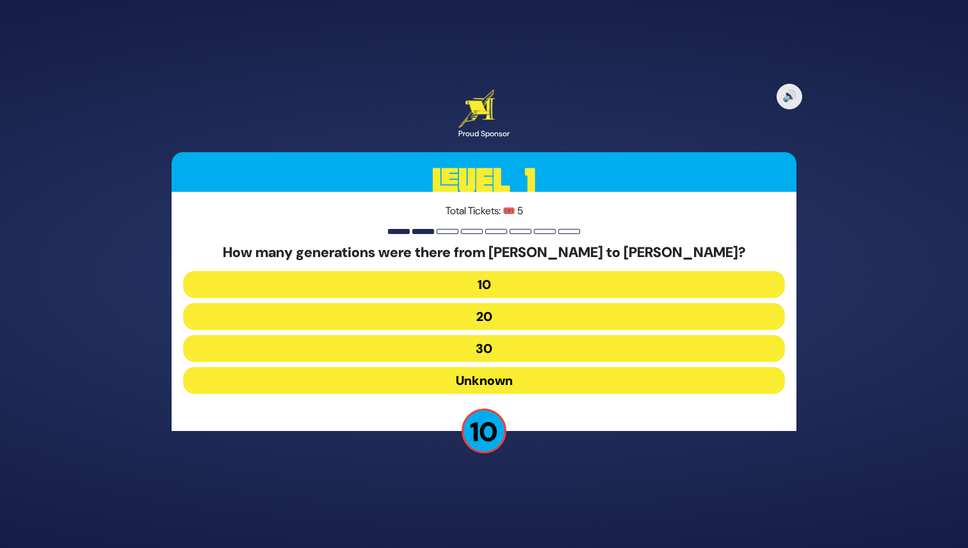
click at [542, 312] on button "20" at bounding box center [484, 316] width 602 height 27
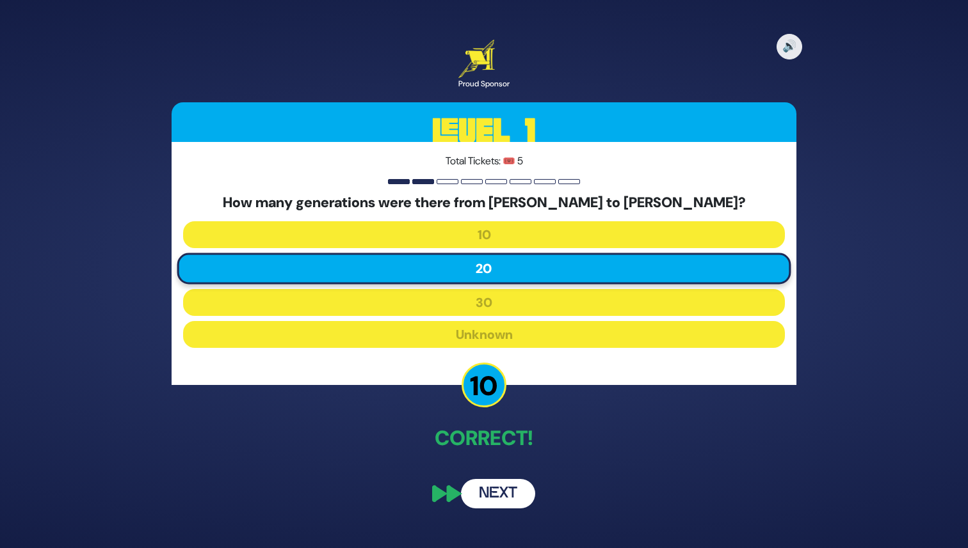
click at [491, 491] on button "Next" at bounding box center [498, 493] width 74 height 29
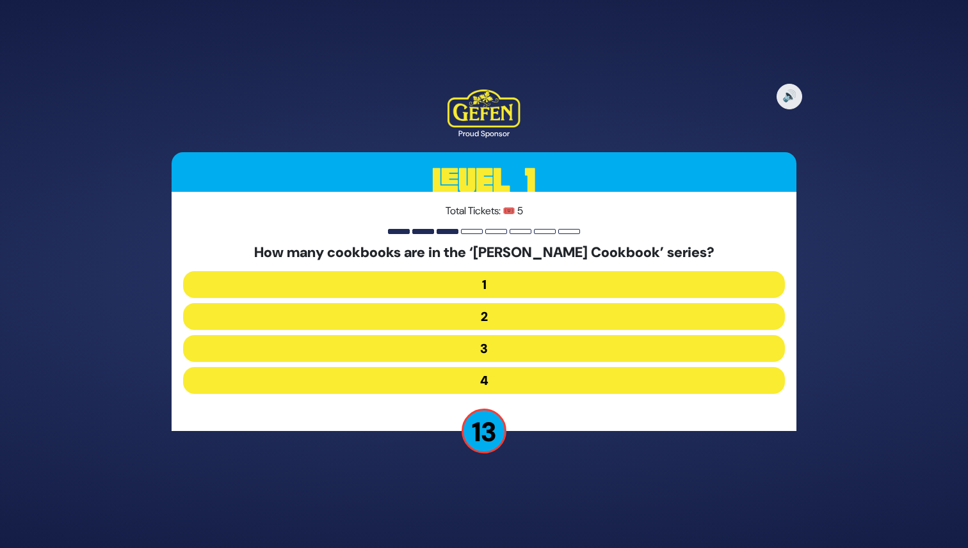
click at [550, 308] on button "2" at bounding box center [484, 316] width 602 height 27
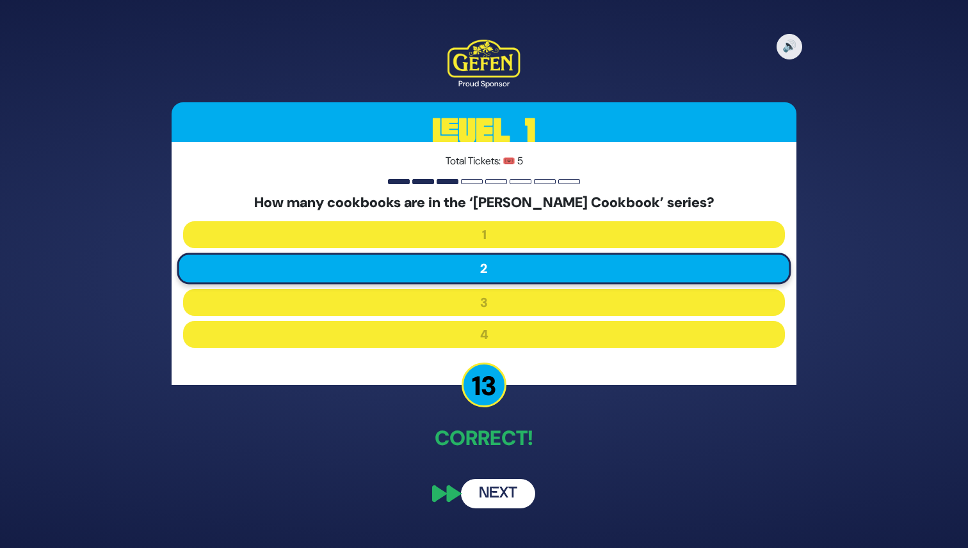
click at [487, 487] on button "Next" at bounding box center [498, 493] width 74 height 29
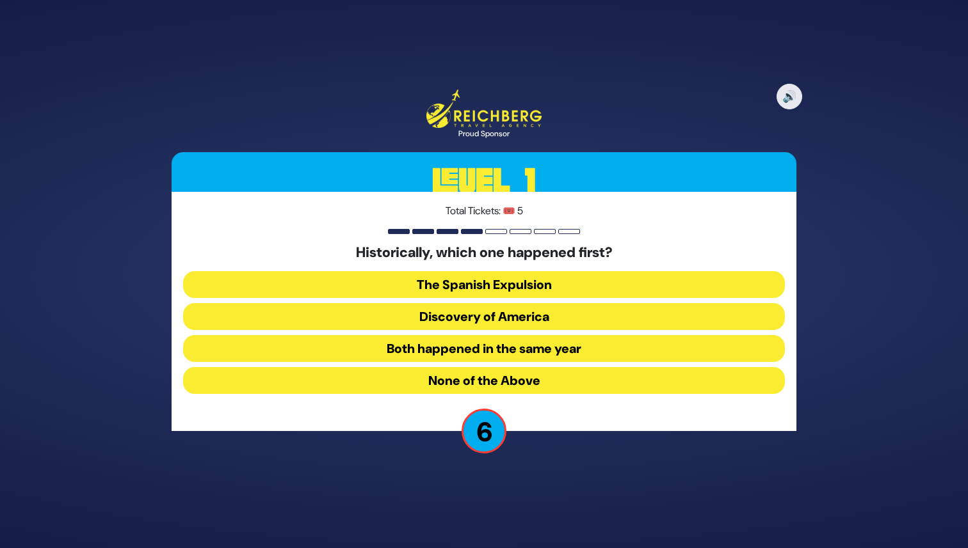
click at [531, 345] on button "Both happened in the same year" at bounding box center [484, 348] width 602 height 27
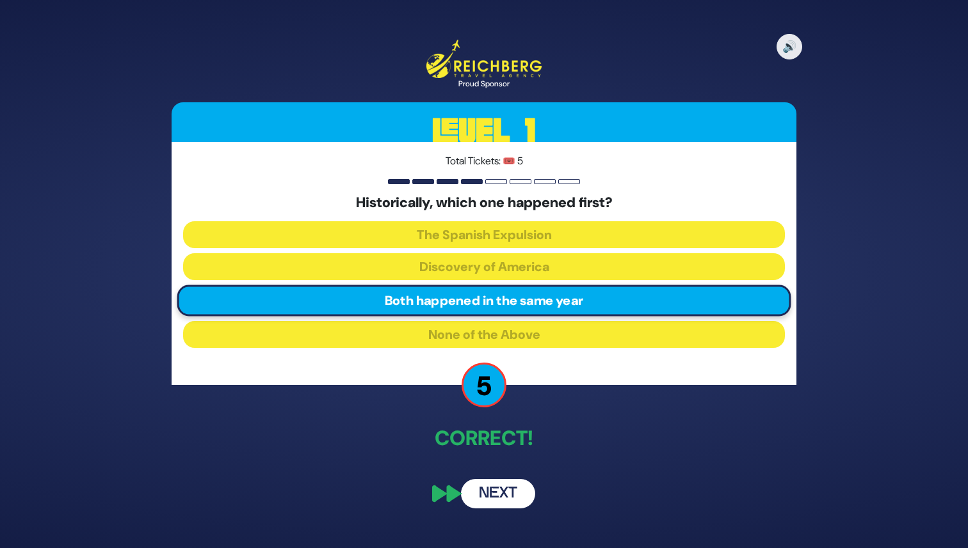
click at [486, 490] on button "Next" at bounding box center [498, 493] width 74 height 29
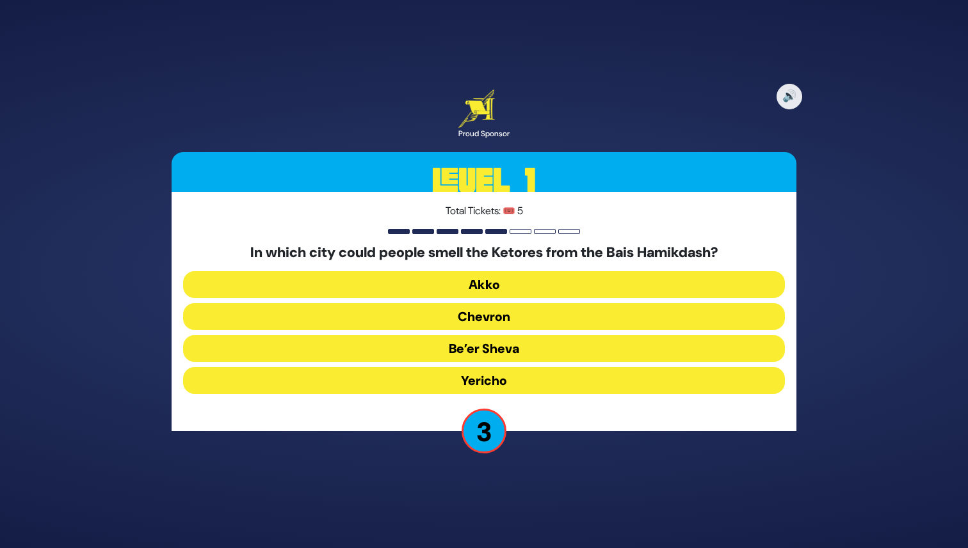
click at [582, 377] on button "Yericho" at bounding box center [484, 380] width 602 height 27
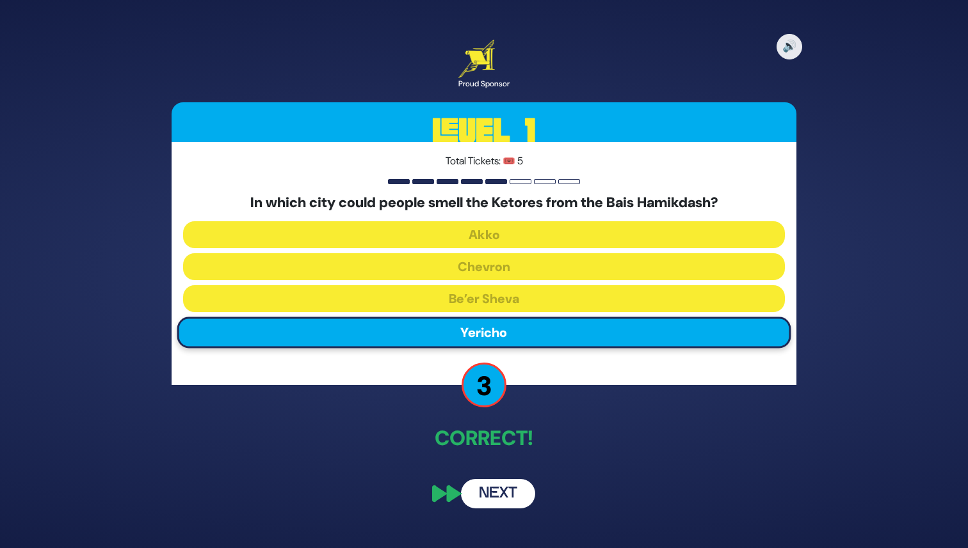
click at [491, 489] on button "Next" at bounding box center [498, 493] width 74 height 29
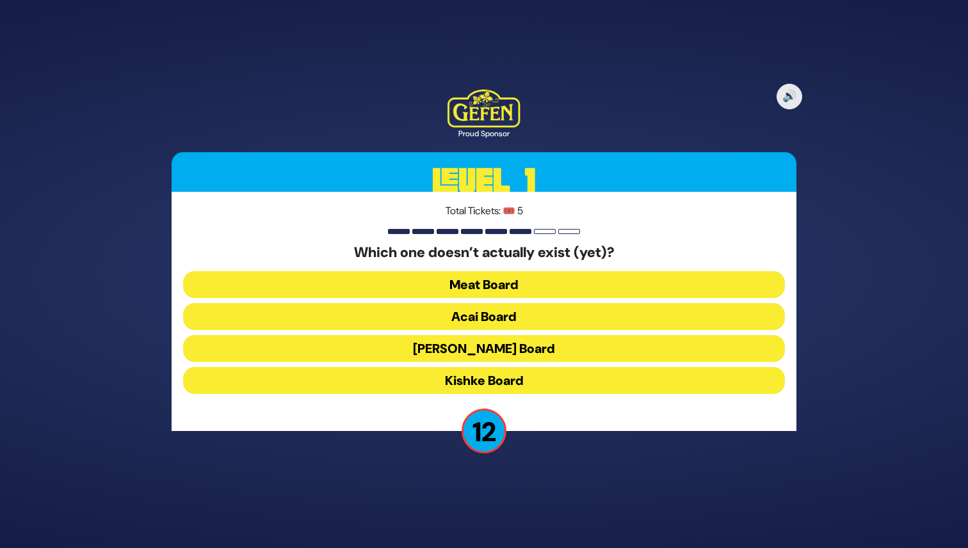
click at [566, 381] on button "Kishke Board" at bounding box center [484, 380] width 602 height 27
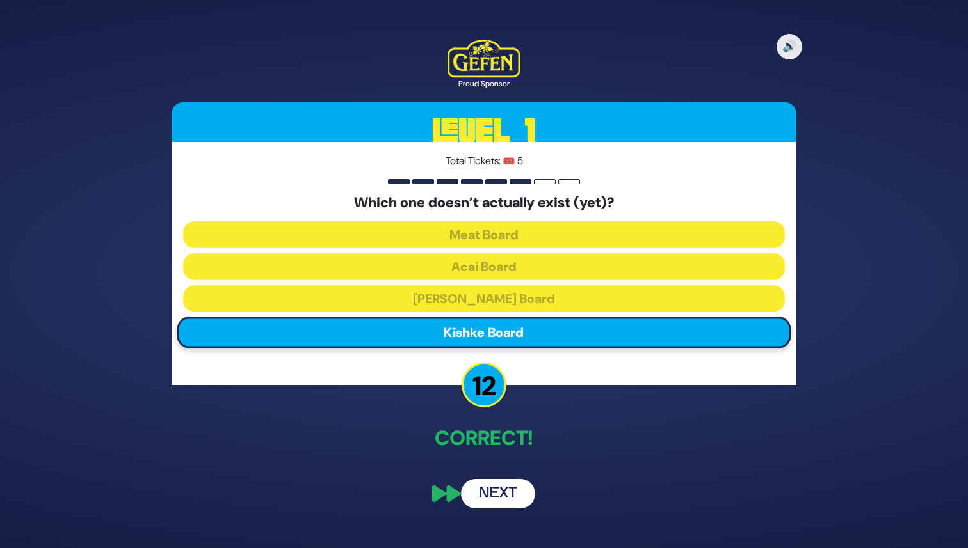
click at [566, 381] on div "Total Tickets: 🎟️ 5 Which one doesn’t actually exist (yet)? Meat Board Acai Boa…" at bounding box center [484, 263] width 625 height 243
click at [497, 496] on button "Next" at bounding box center [498, 493] width 74 height 29
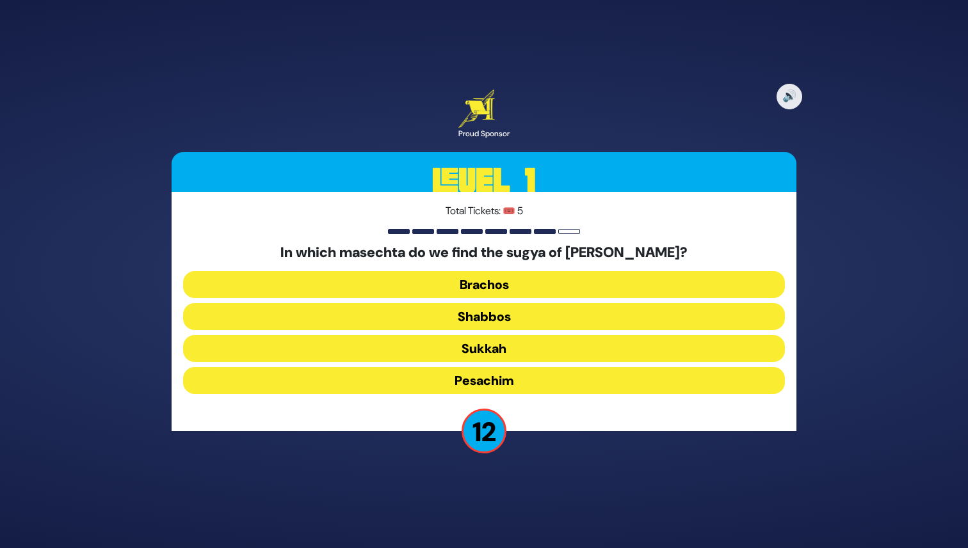
click at [591, 372] on button "Pesachim" at bounding box center [484, 380] width 602 height 27
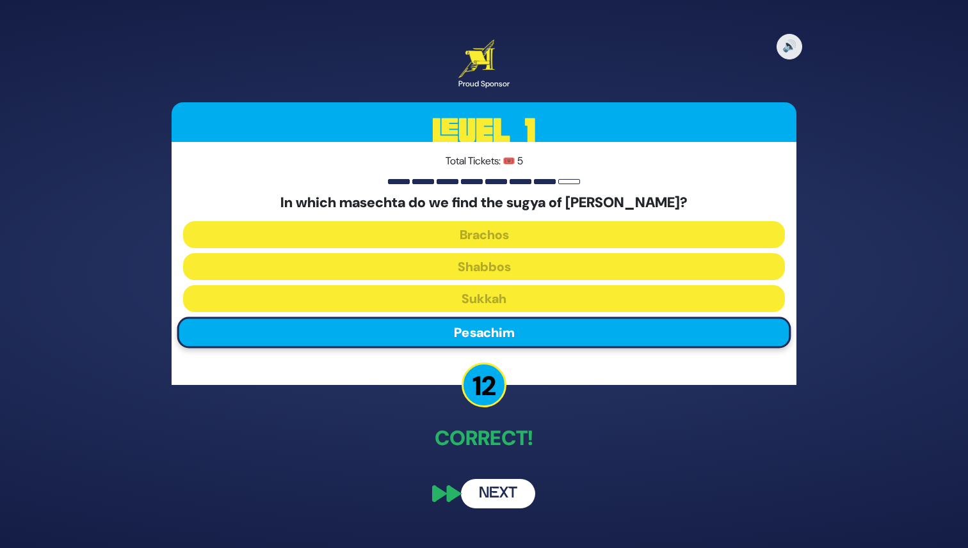
click at [497, 492] on button "Next" at bounding box center [498, 493] width 74 height 29
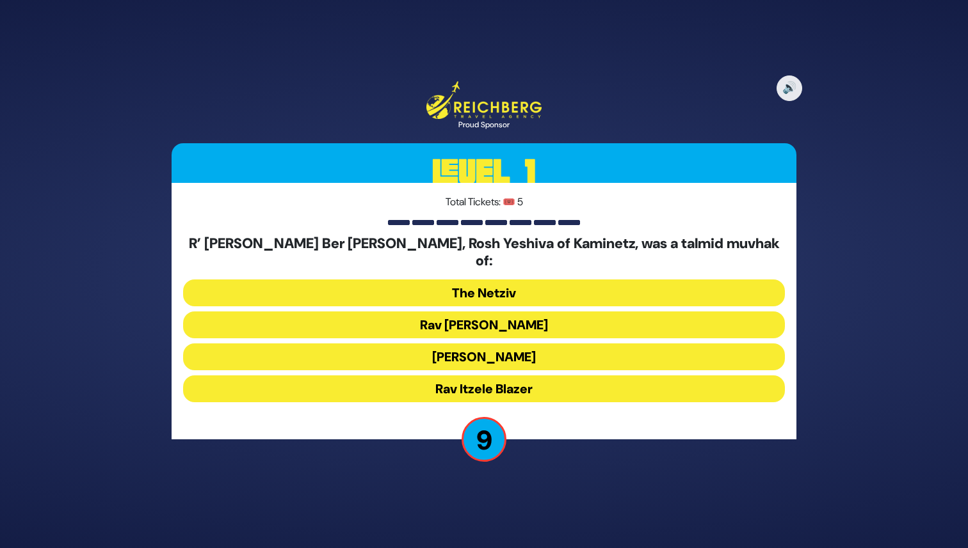
click at [622, 312] on button "Rav Chaim Soloveitchik" at bounding box center [484, 325] width 602 height 27
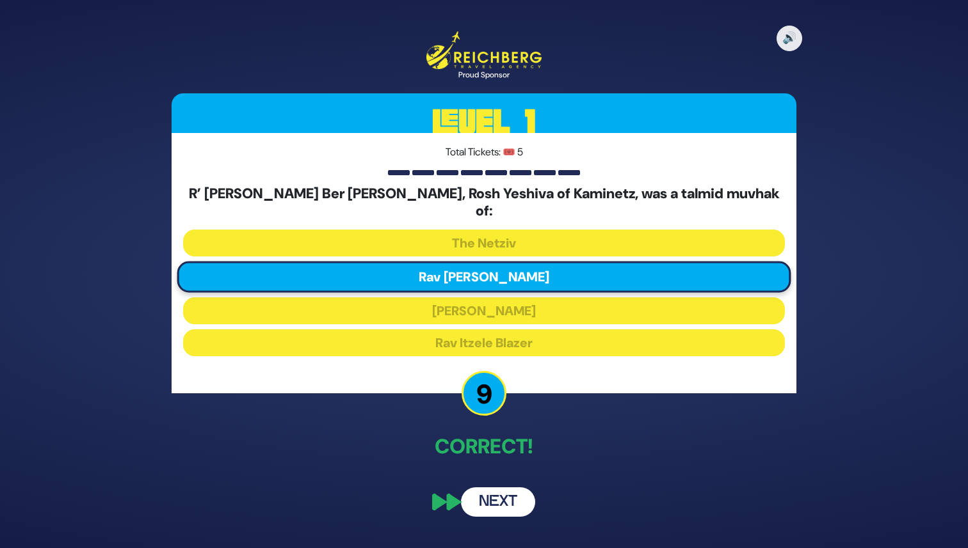
click at [506, 488] on button "Next" at bounding box center [498, 502] width 74 height 29
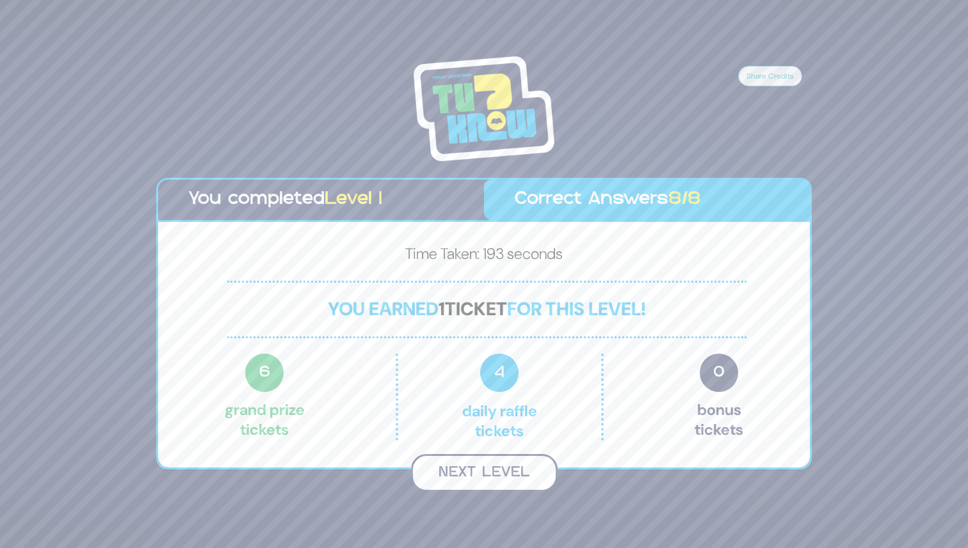
click at [503, 475] on button "Next Level" at bounding box center [484, 473] width 147 height 38
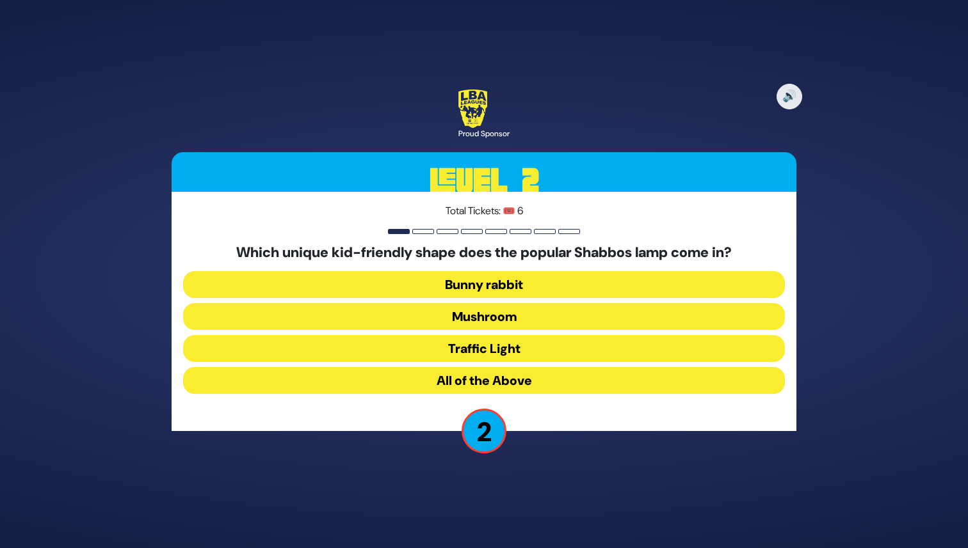
click at [598, 383] on button "All of the Above" at bounding box center [484, 380] width 602 height 27
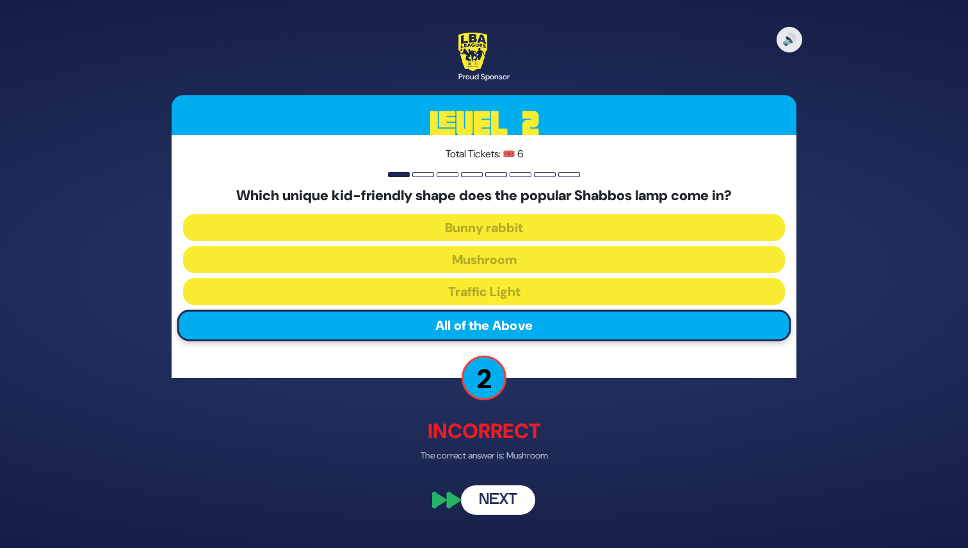
click at [485, 495] on button "Next" at bounding box center [498, 500] width 74 height 29
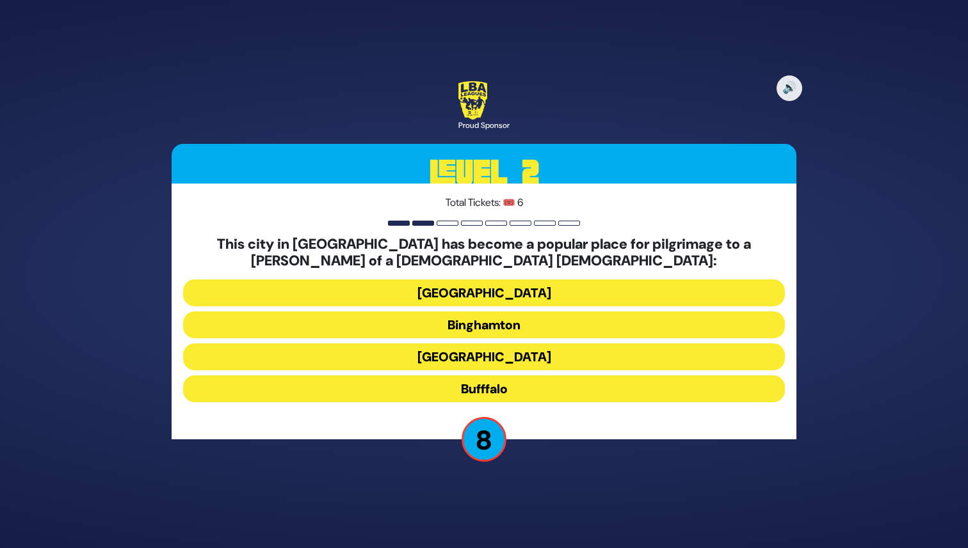
click at [659, 362] on button "Rochester" at bounding box center [484, 357] width 602 height 27
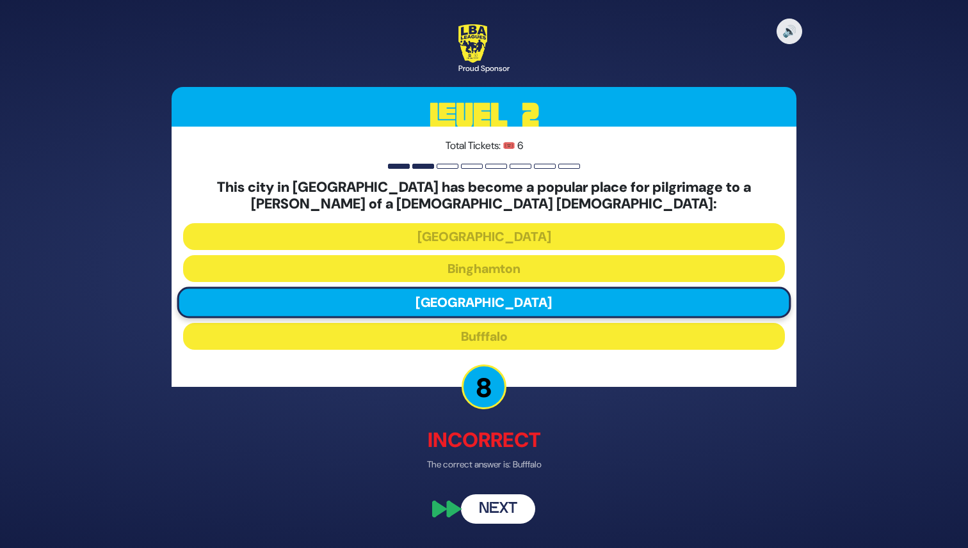
click at [484, 507] on button "Next" at bounding box center [498, 509] width 74 height 29
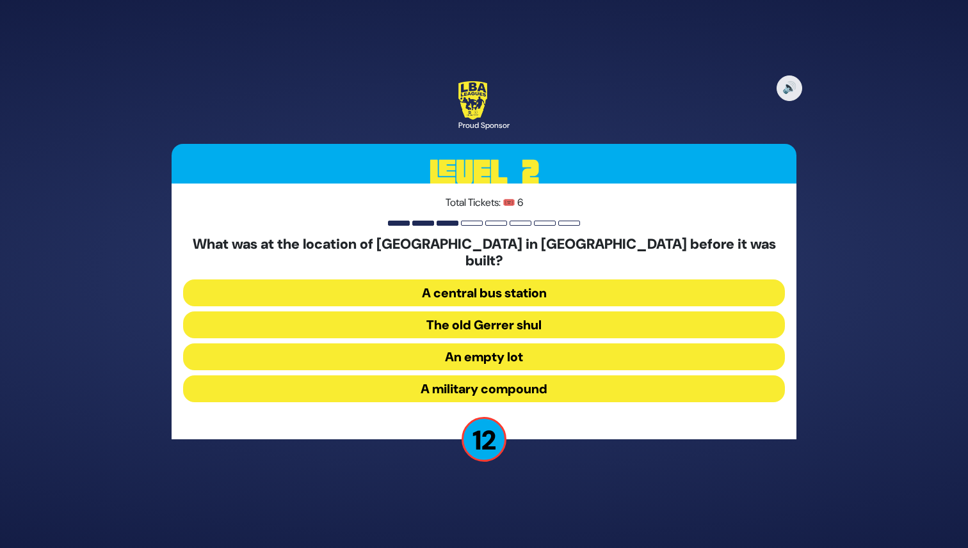
click at [621, 377] on button "A military compound" at bounding box center [484, 389] width 602 height 27
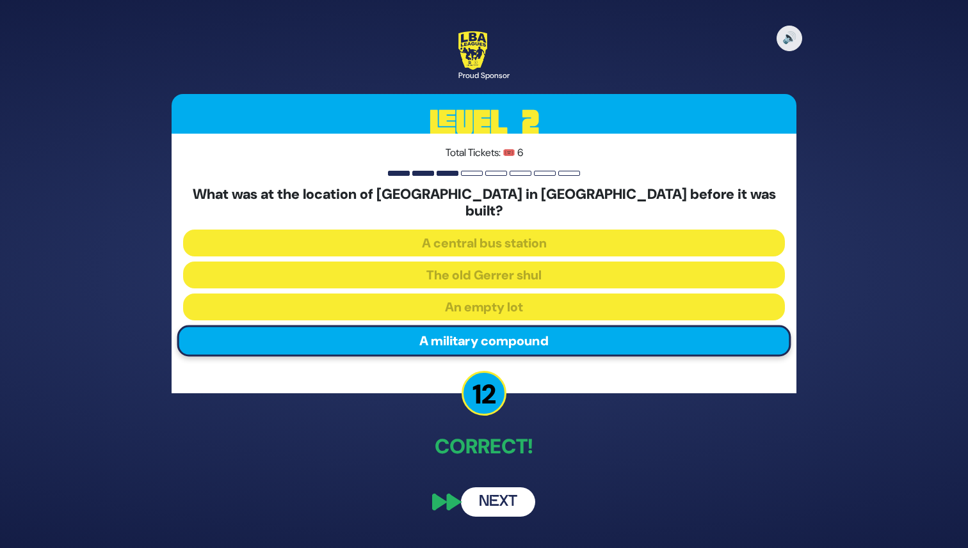
click at [475, 493] on button "Next" at bounding box center [498, 502] width 74 height 29
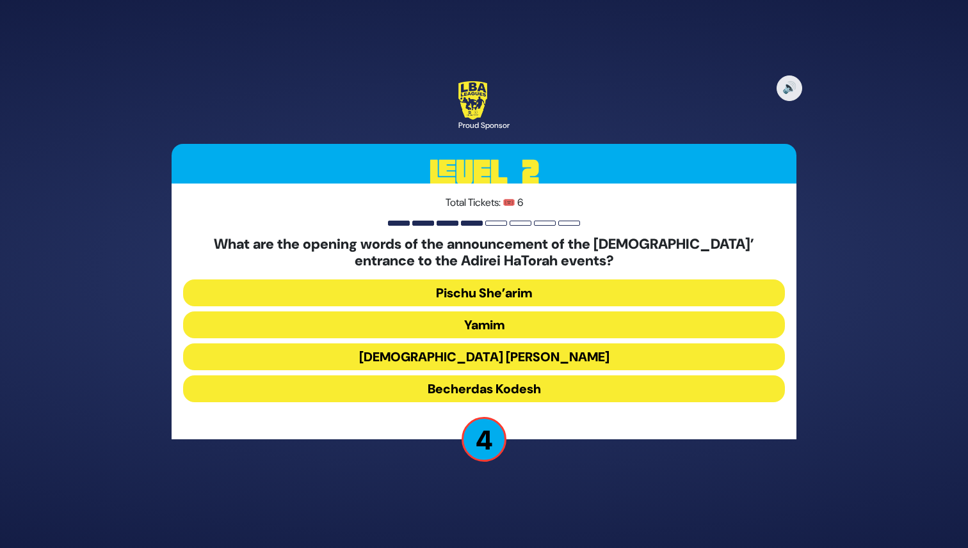
click at [698, 317] on button "Yamim" at bounding box center [484, 325] width 602 height 27
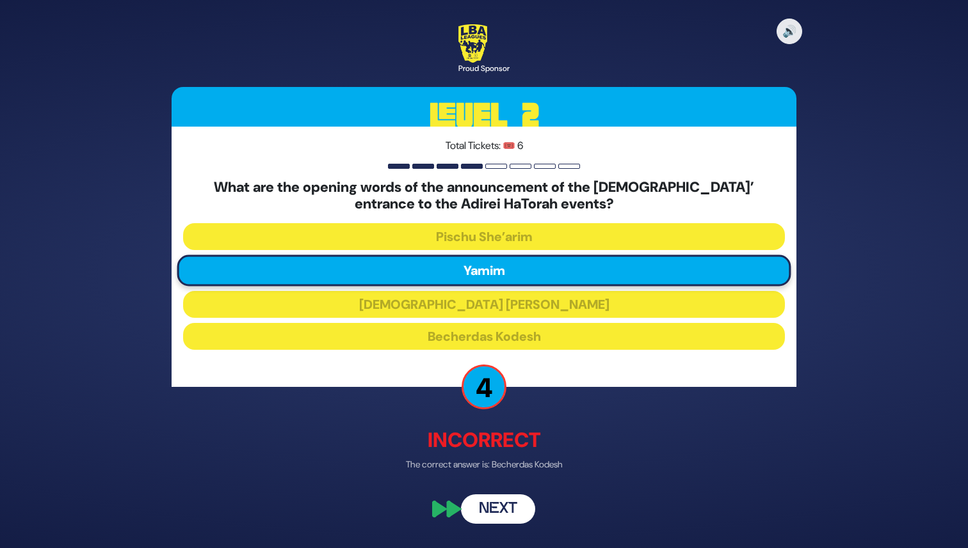
click at [480, 509] on button "Next" at bounding box center [498, 509] width 74 height 29
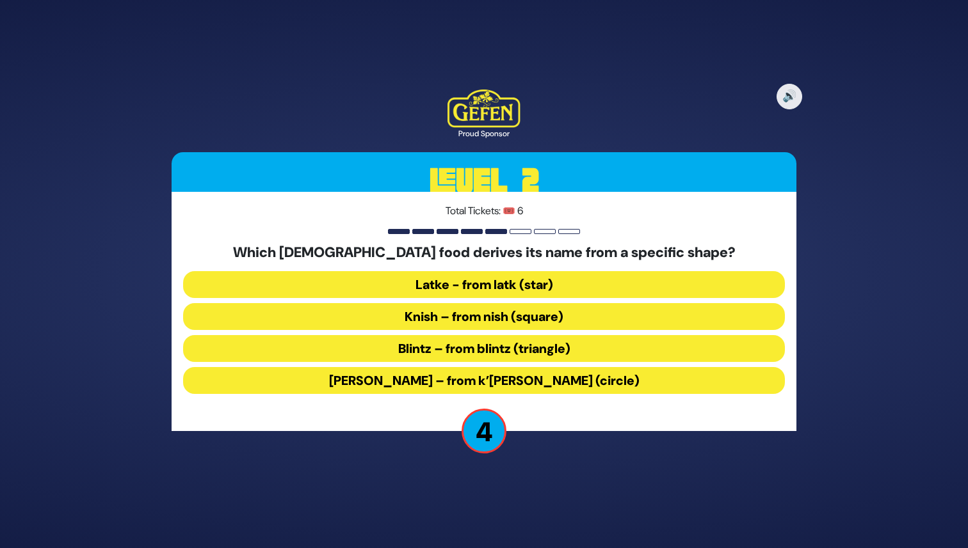
click at [676, 339] on button "Blintz – from blintz (triangle)" at bounding box center [484, 348] width 602 height 27
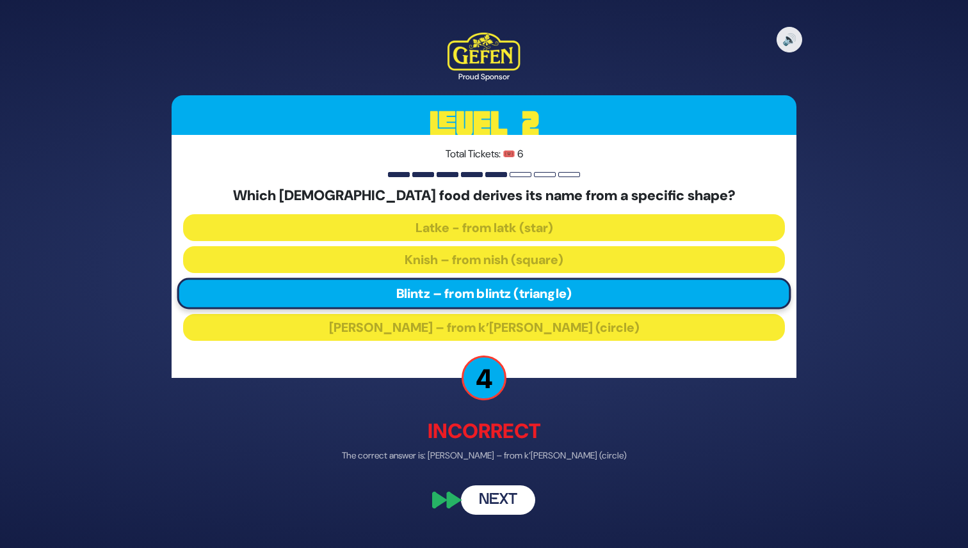
click at [503, 499] on button "Next" at bounding box center [498, 500] width 74 height 29
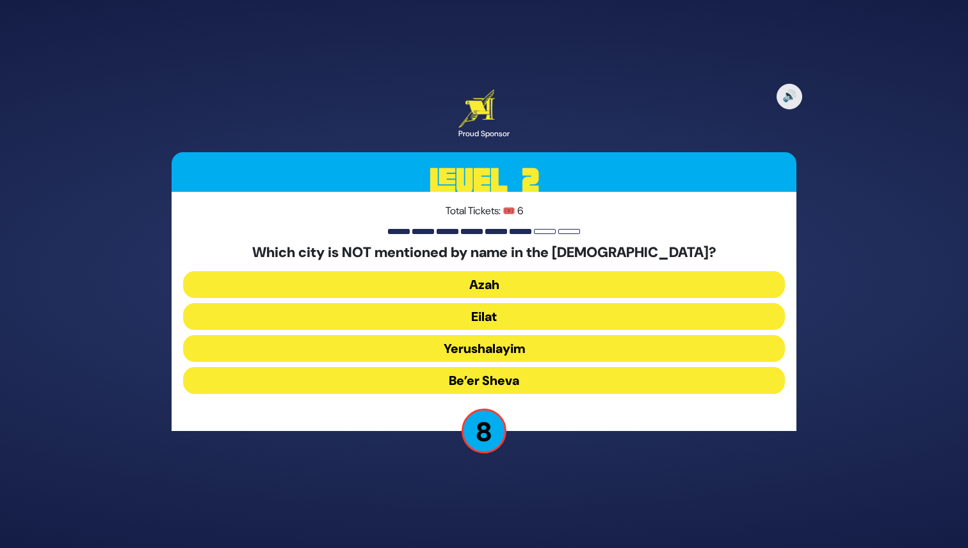
click at [650, 314] on button "Eilat" at bounding box center [484, 316] width 602 height 27
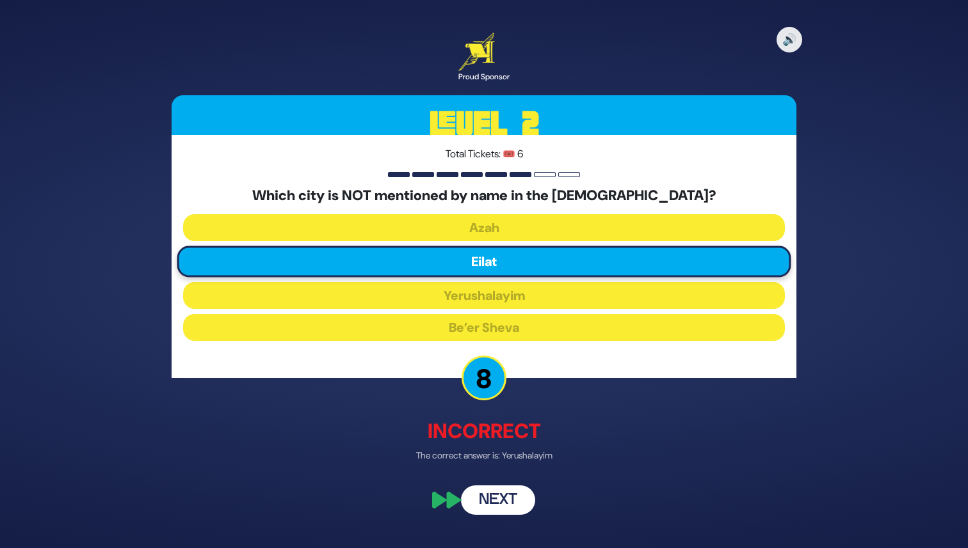
click at [502, 491] on button "Next" at bounding box center [498, 500] width 74 height 29
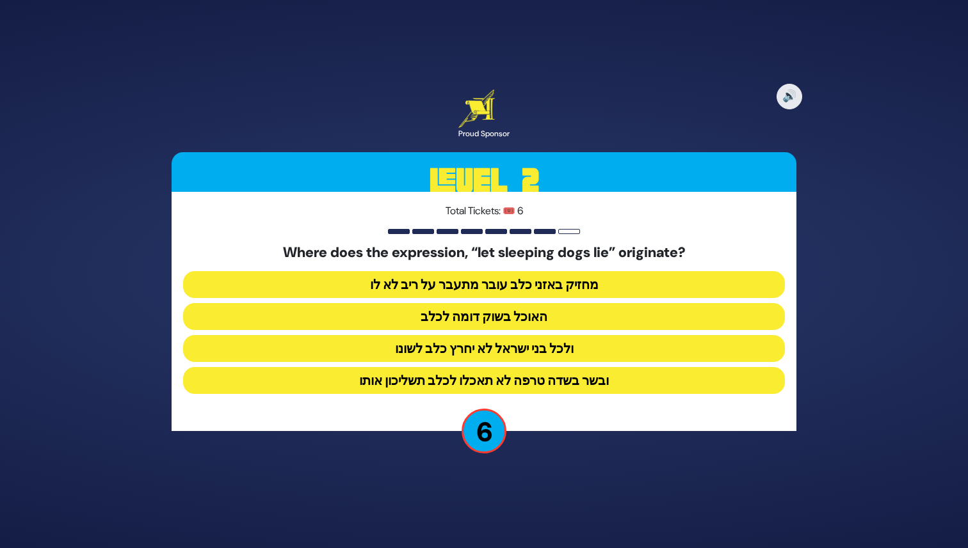
click at [695, 353] on button "ולכל בני ישראל לא יחרץ כלב לשונו" at bounding box center [484, 348] width 602 height 27
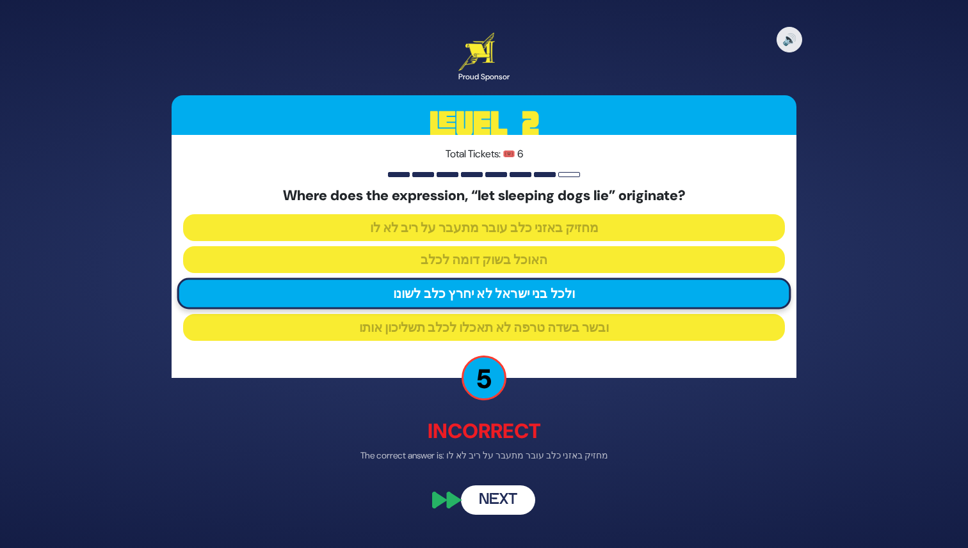
click at [488, 497] on button "Next" at bounding box center [498, 500] width 74 height 29
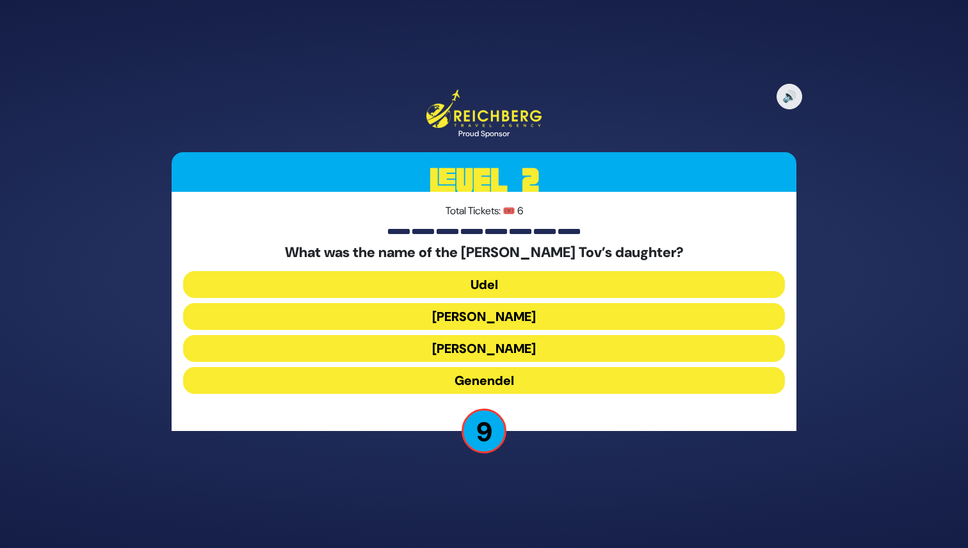
click at [683, 383] on button "Genendel" at bounding box center [484, 380] width 602 height 27
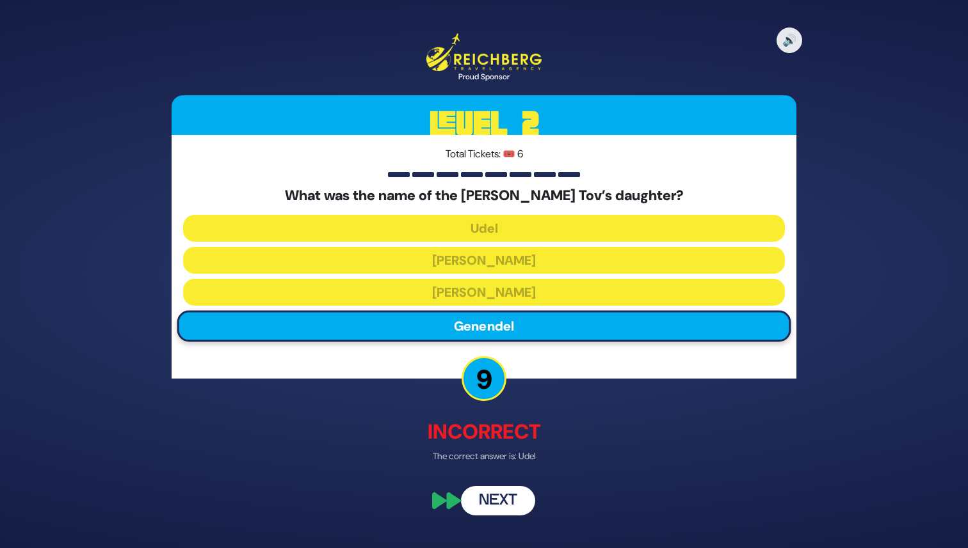
click at [491, 497] on button "Next" at bounding box center [498, 500] width 74 height 29
